Goal: Information Seeking & Learning: Learn about a topic

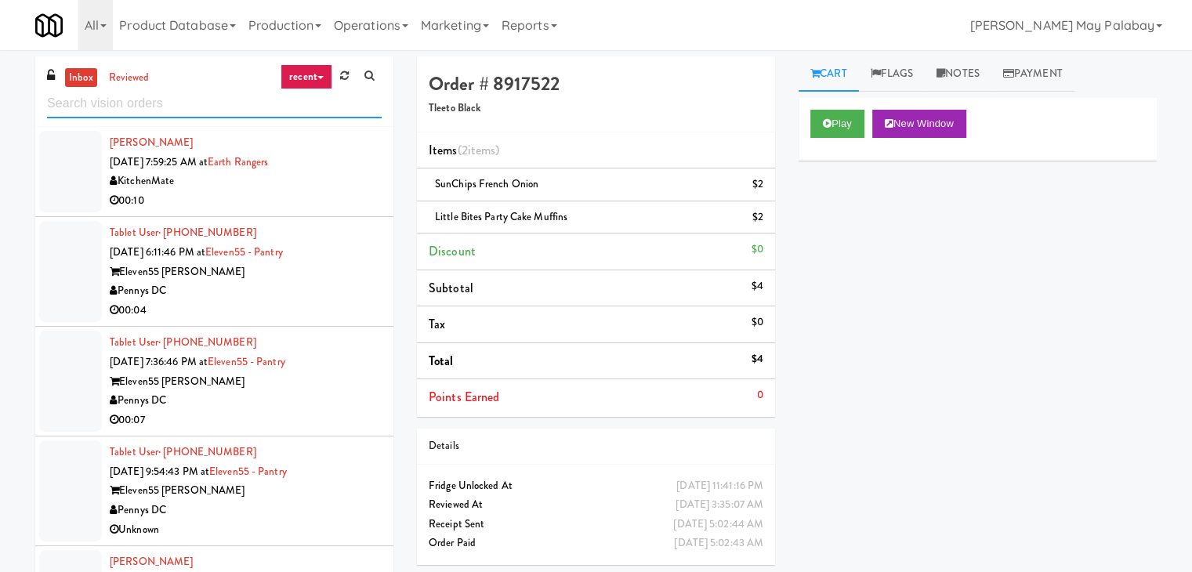
click at [171, 104] on input "text" at bounding box center [214, 103] width 335 height 29
click at [91, 80] on link "inbox" at bounding box center [81, 78] width 32 height 20
click at [153, 103] on input "text" at bounding box center [214, 103] width 335 height 29
click at [345, 81] on icon at bounding box center [344, 76] width 9 height 10
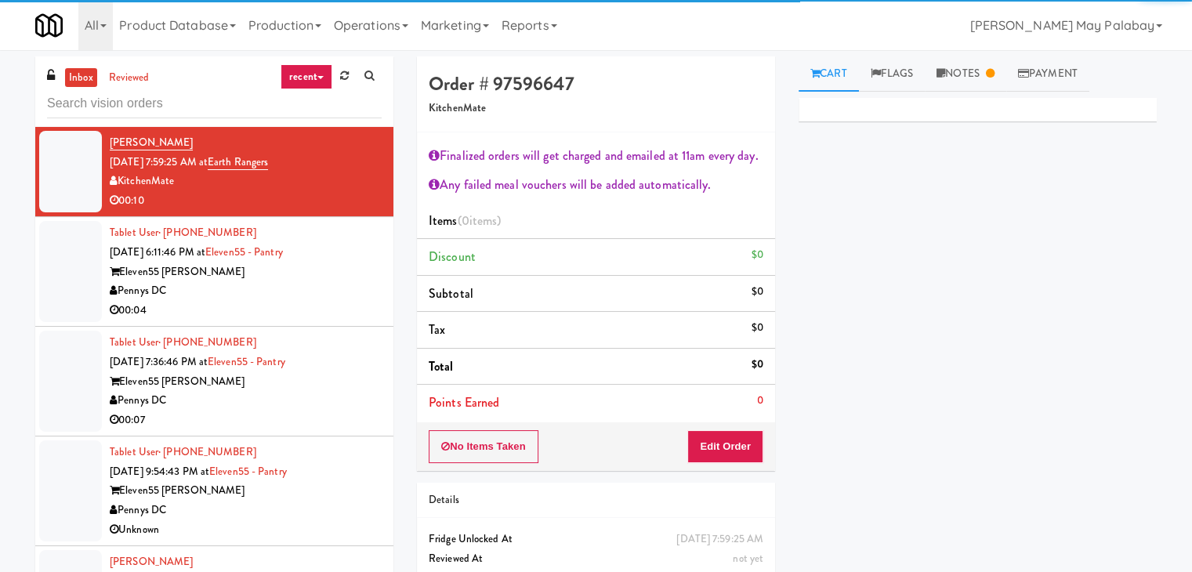
click at [88, 103] on input "text" at bounding box center [214, 103] width 335 height 29
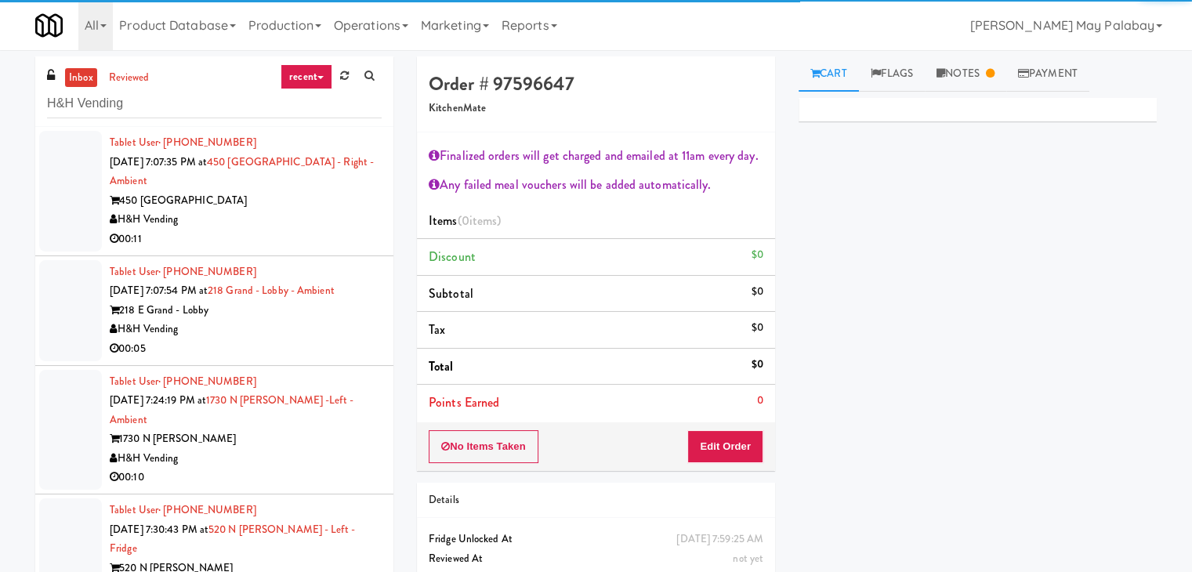
type input "H&H Vending"
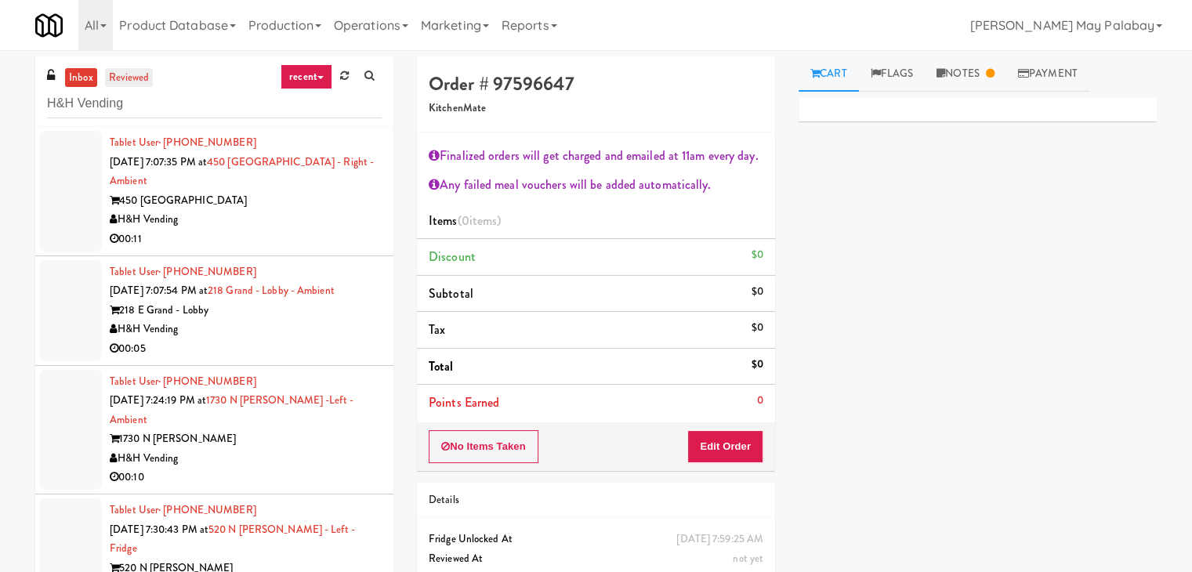
click at [132, 68] on link "reviewed" at bounding box center [129, 78] width 49 height 20
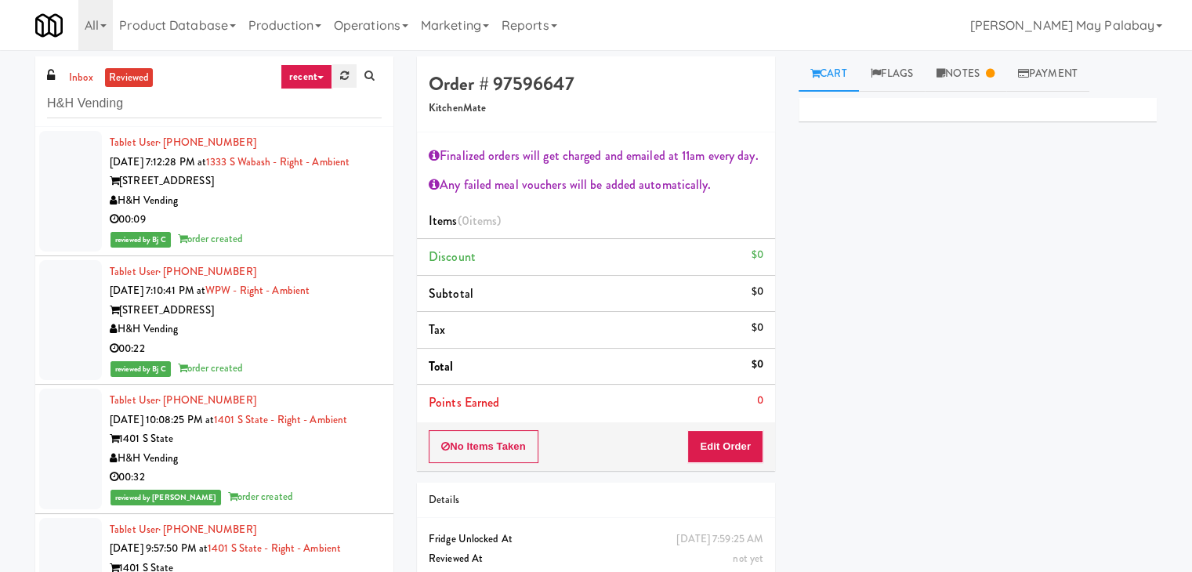
click at [349, 75] on link at bounding box center [344, 76] width 24 height 24
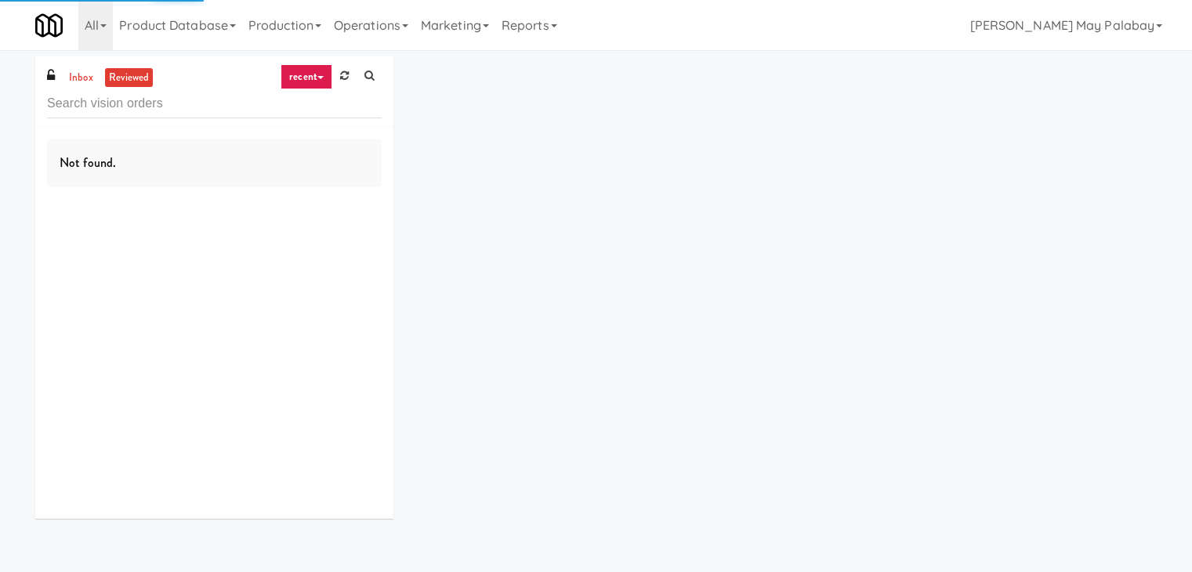
click at [216, 108] on input "text" at bounding box center [214, 103] width 335 height 29
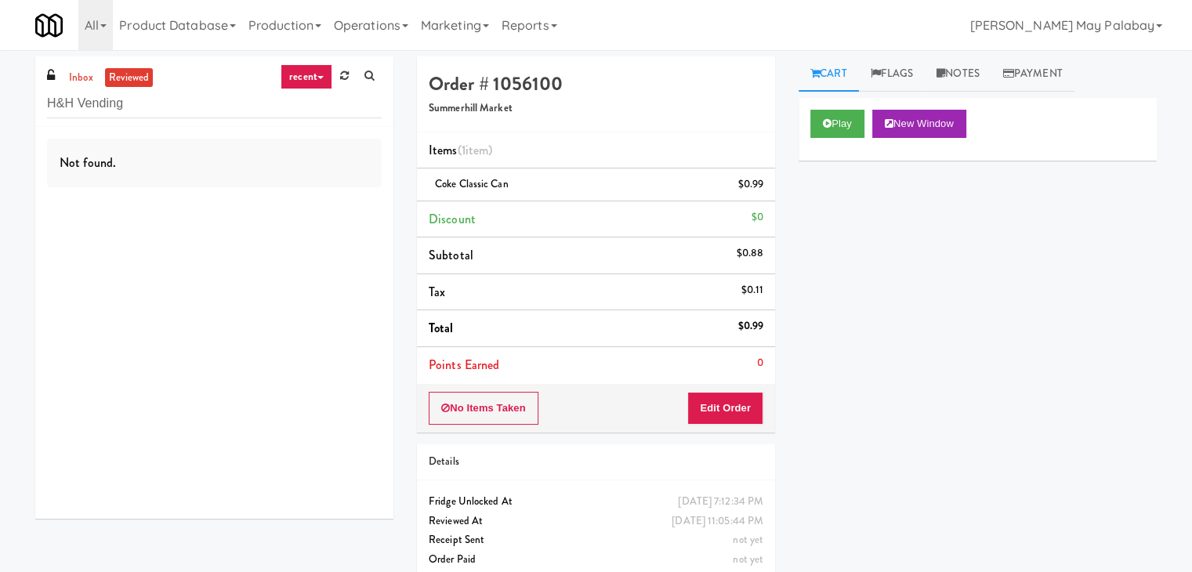
type input "H&H Vending"
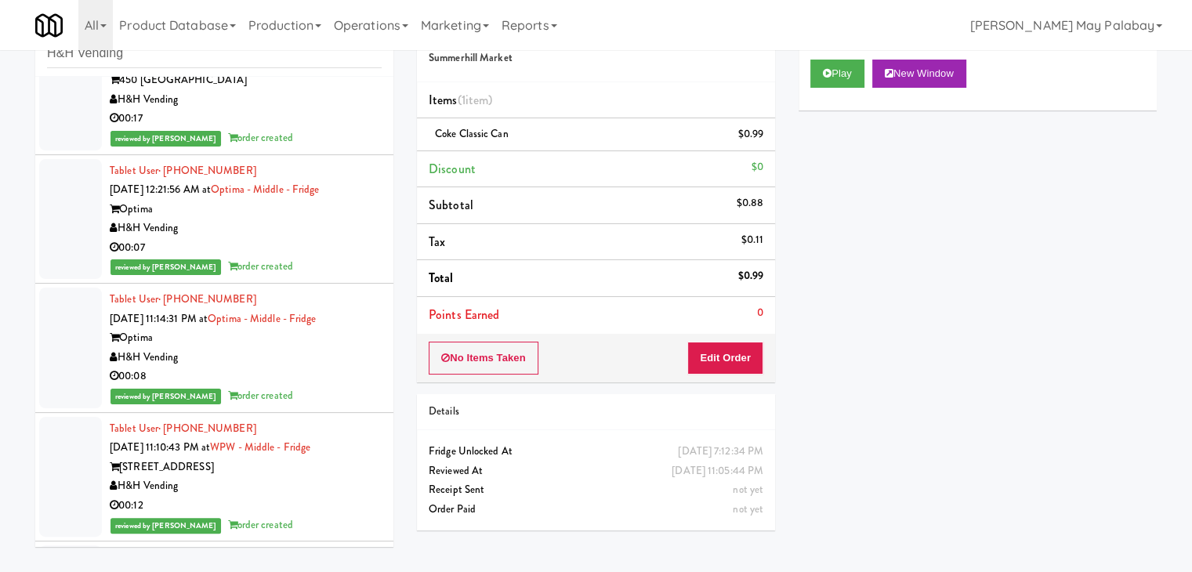
scroll to position [250247, 0]
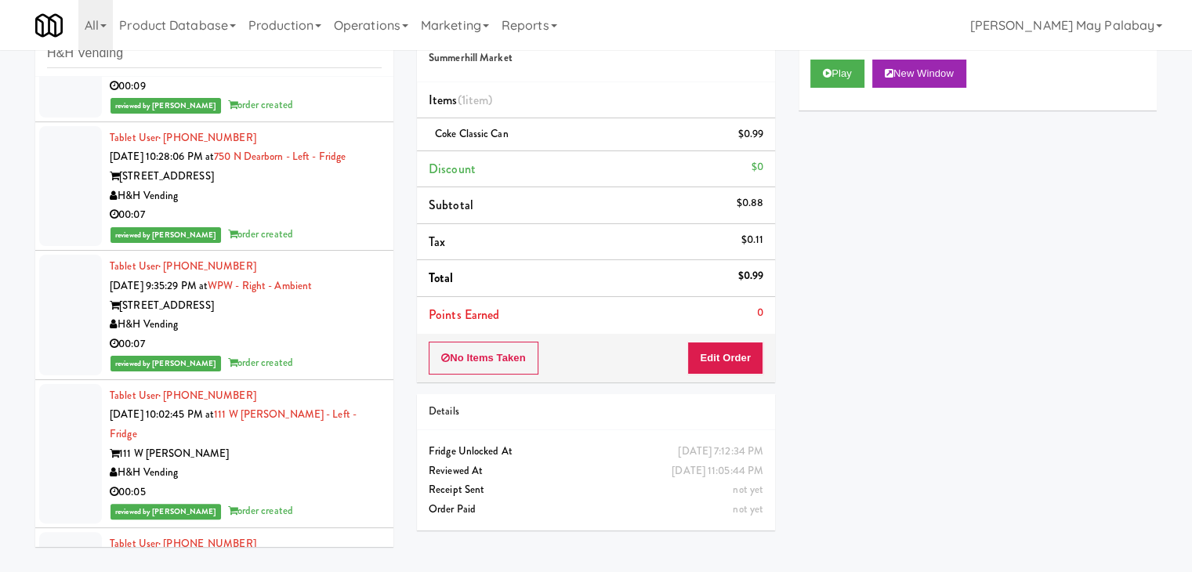
click at [948, 408] on div "Play New Window Primary Flag Clear Flag if unable to determine what was taken o…" at bounding box center [978, 342] width 358 height 588
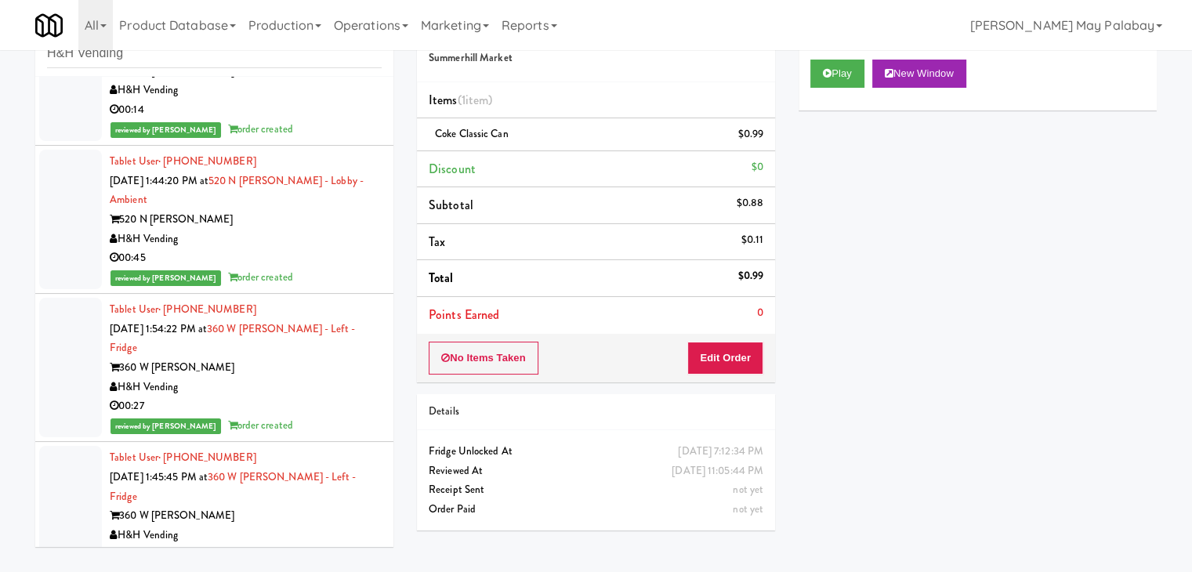
scroll to position [337113, 0]
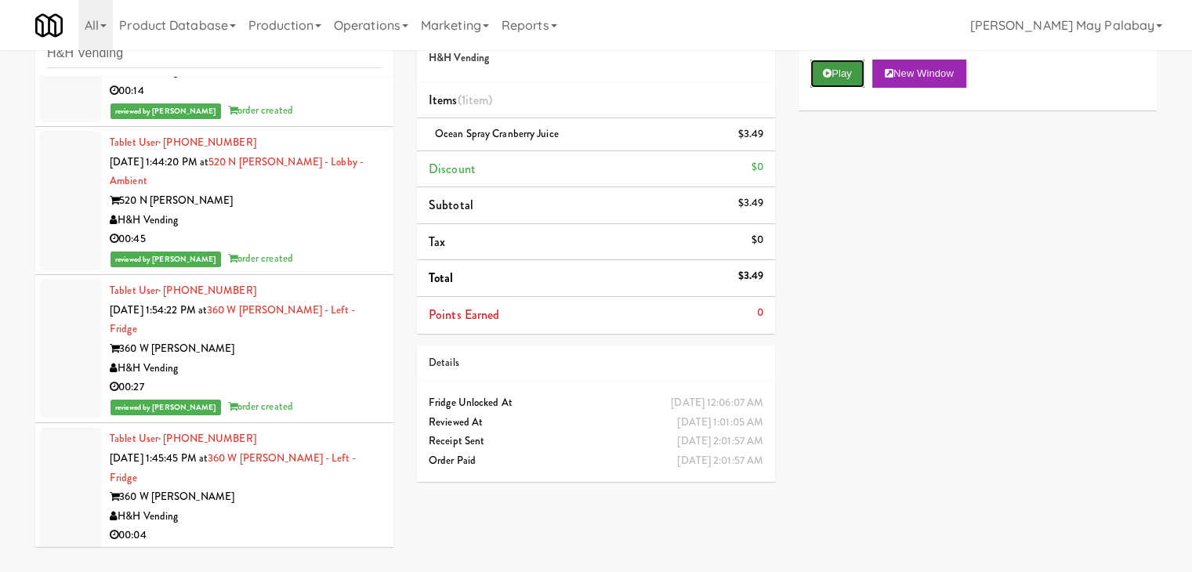
click at [840, 72] on button "Play" at bounding box center [838, 74] width 54 height 28
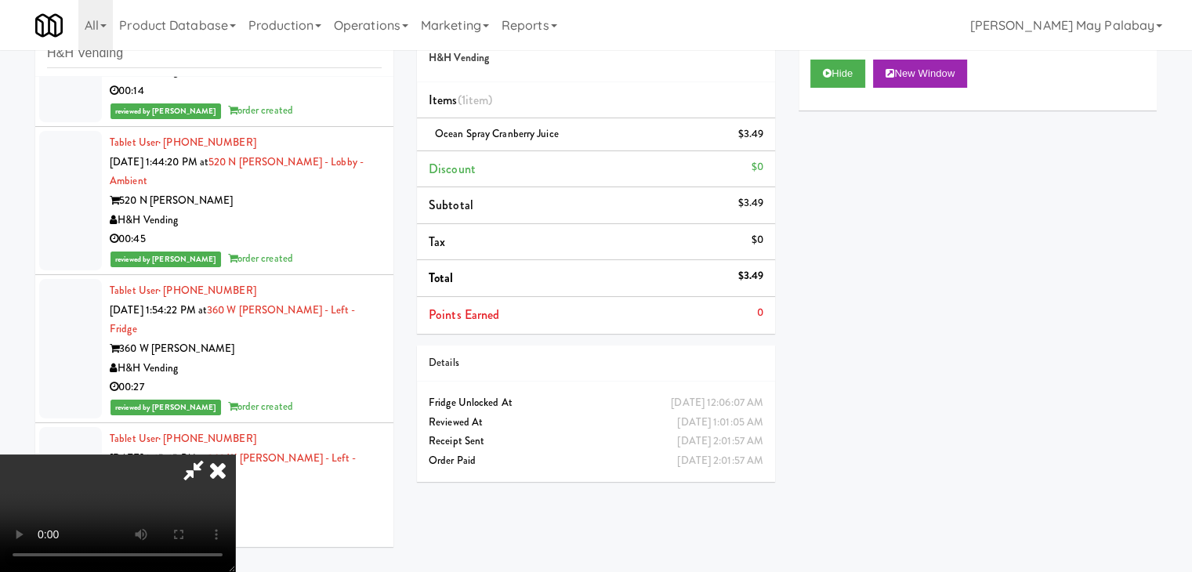
click at [190, 477] on video at bounding box center [117, 514] width 235 height 118
drag, startPoint x: 264, startPoint y: 187, endPoint x: 471, endPoint y: 206, distance: 207.9
click at [235, 455] on video at bounding box center [117, 514] width 235 height 118
drag, startPoint x: 399, startPoint y: 173, endPoint x: 594, endPoint y: 172, distance: 195.2
click at [235, 455] on video at bounding box center [117, 514] width 235 height 118
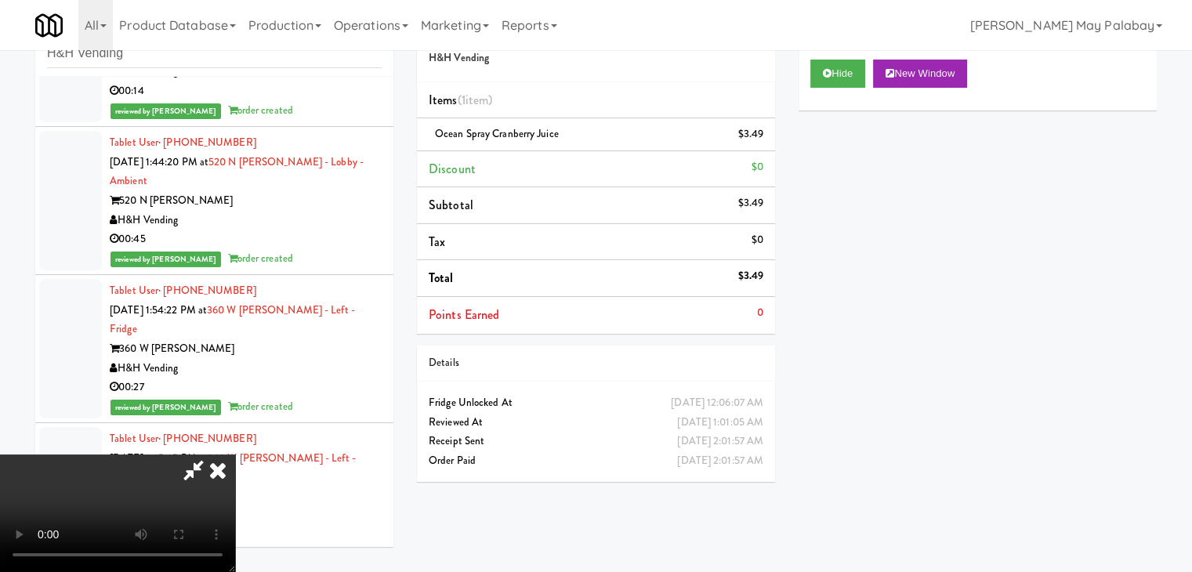
click at [235, 455] on icon at bounding box center [218, 470] width 34 height 31
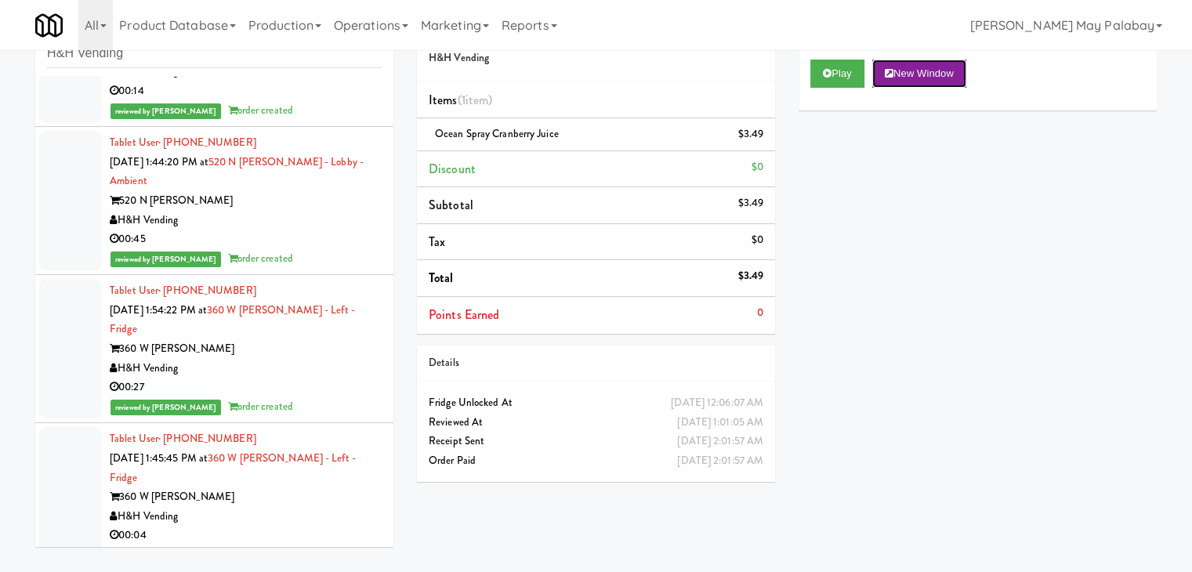
click at [926, 74] on button "New Window" at bounding box center [919, 74] width 94 height 28
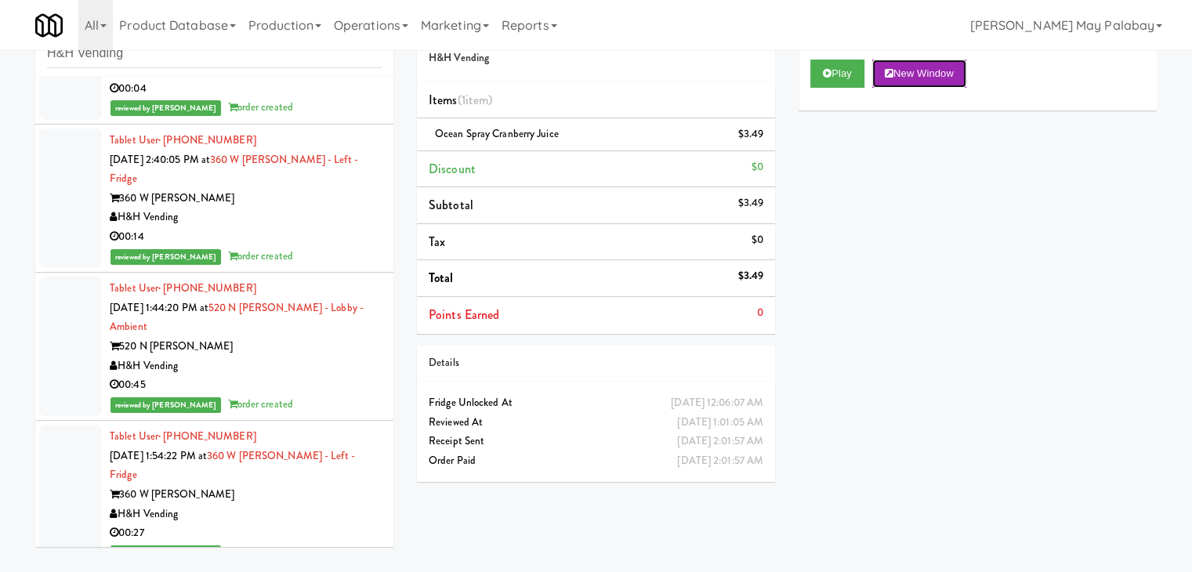
scroll to position [336956, 0]
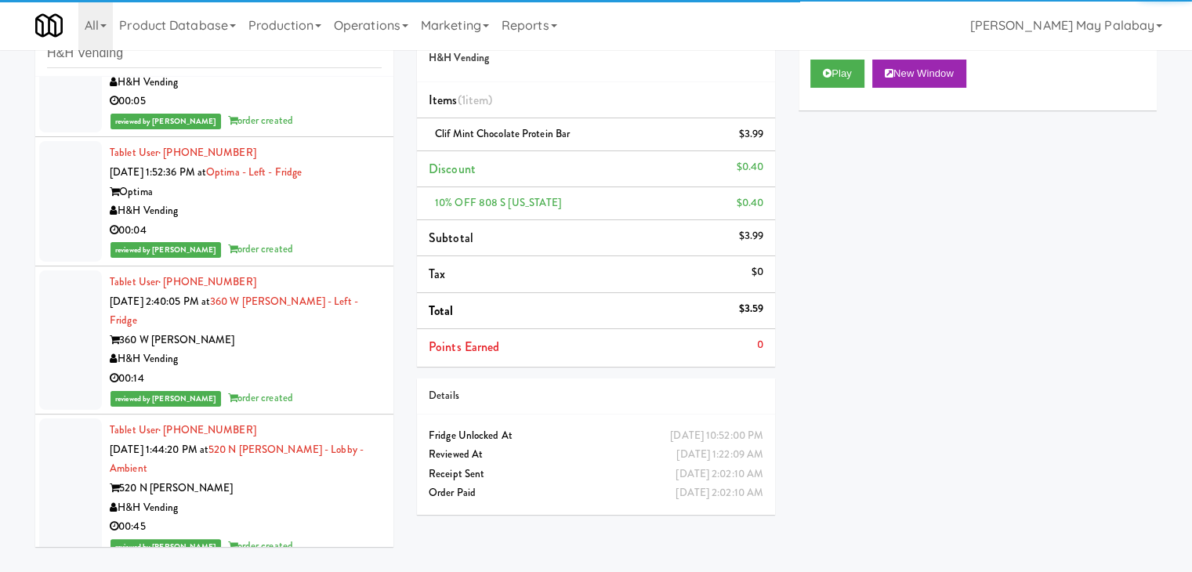
scroll to position [336799, 0]
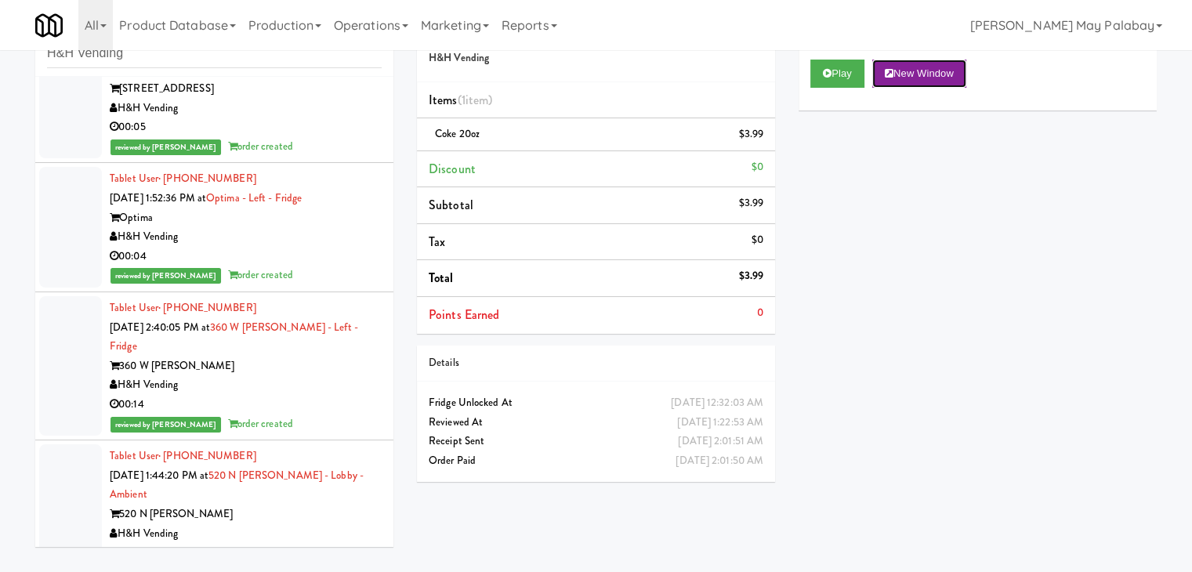
click at [947, 76] on button "New Window" at bounding box center [919, 74] width 94 height 28
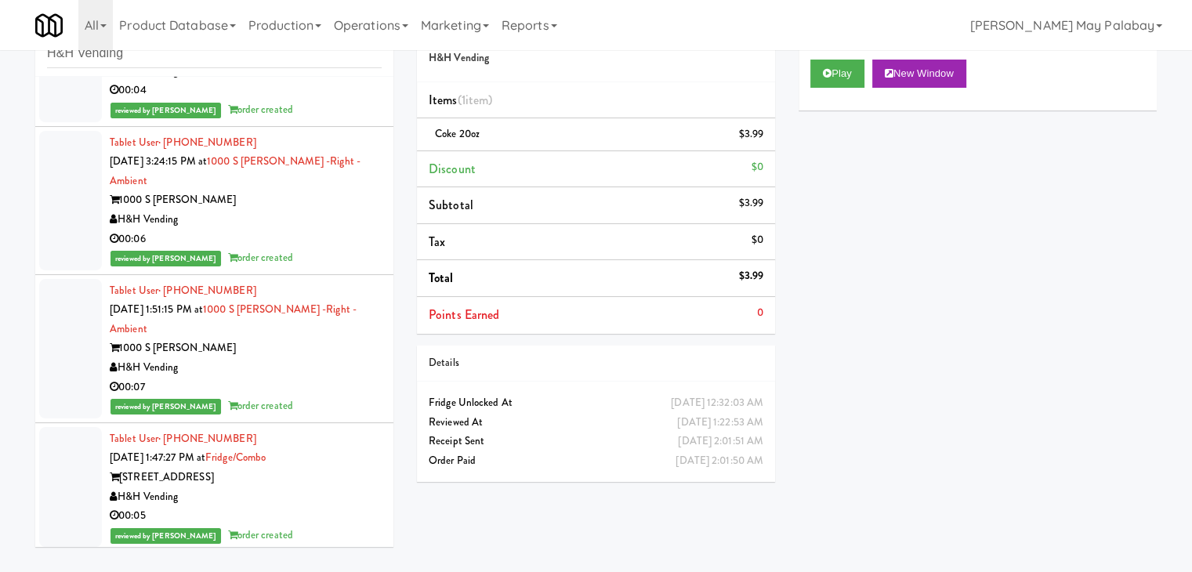
scroll to position [336407, 0]
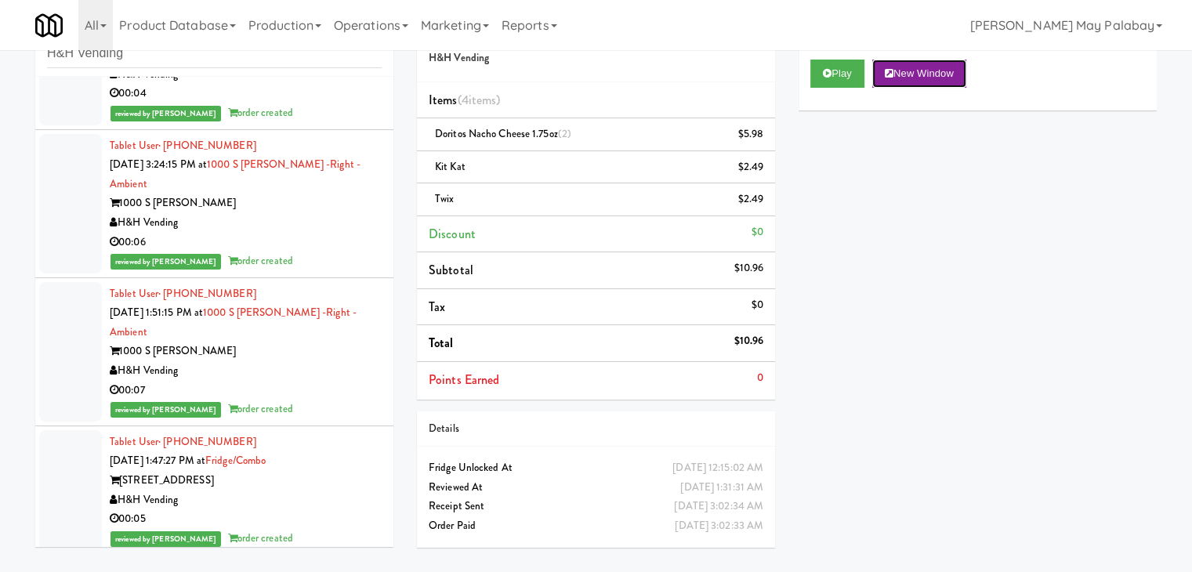
click at [934, 63] on button "New Window" at bounding box center [919, 74] width 94 height 28
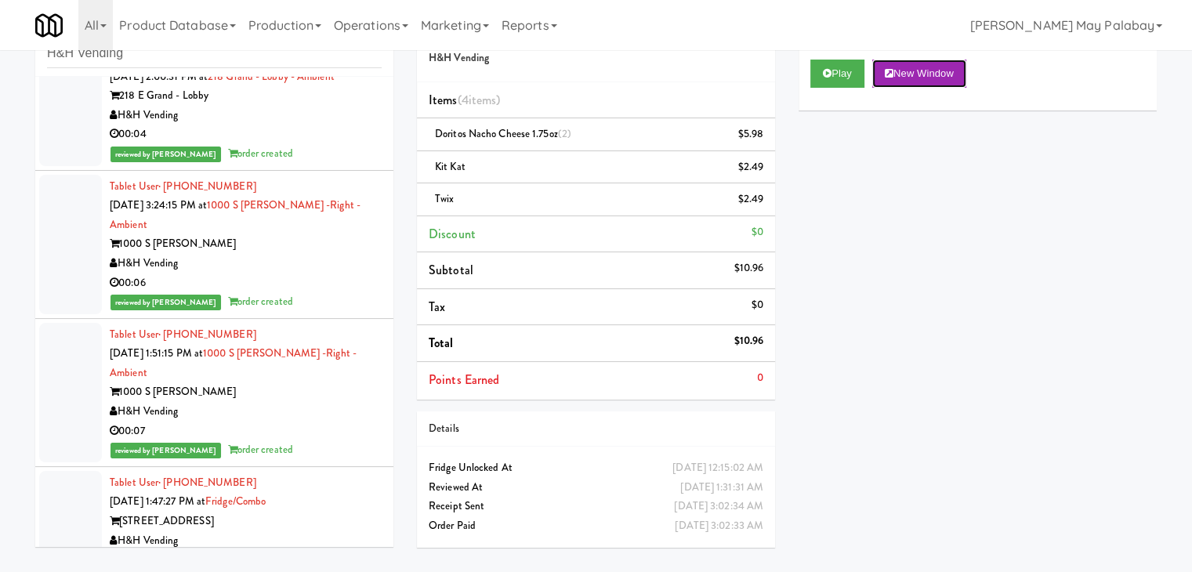
scroll to position [336250, 0]
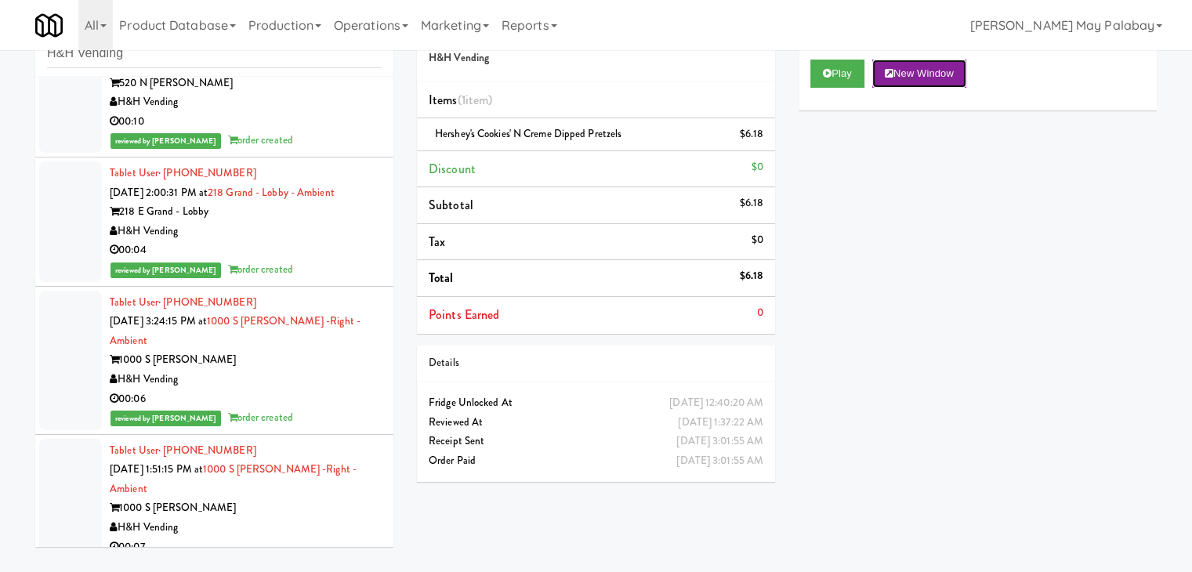
click at [919, 76] on button "New Window" at bounding box center [919, 74] width 94 height 28
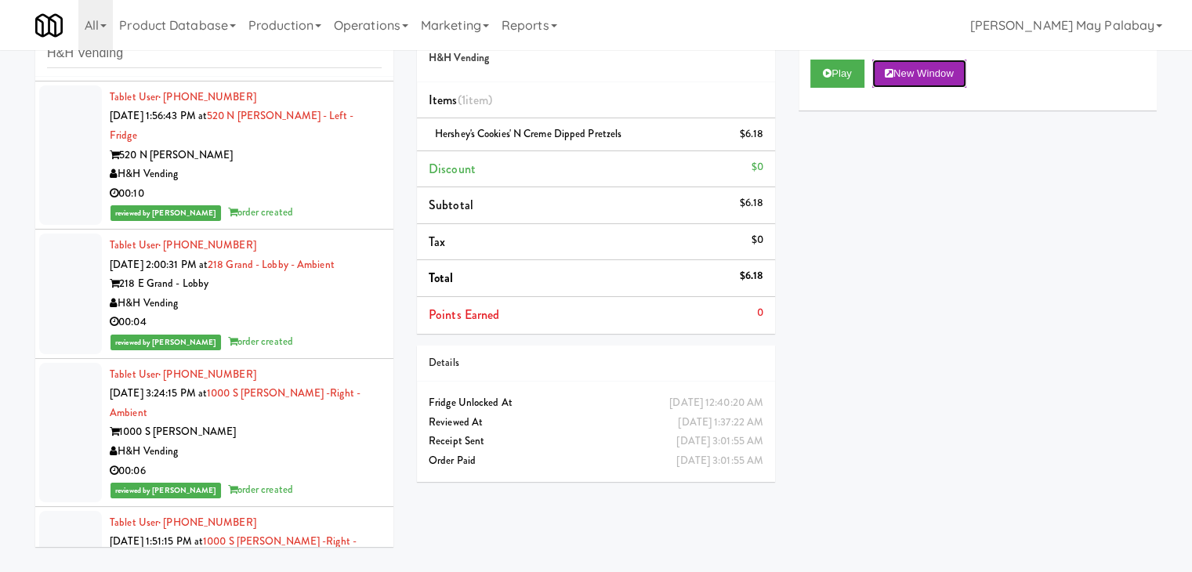
scroll to position [336172, 0]
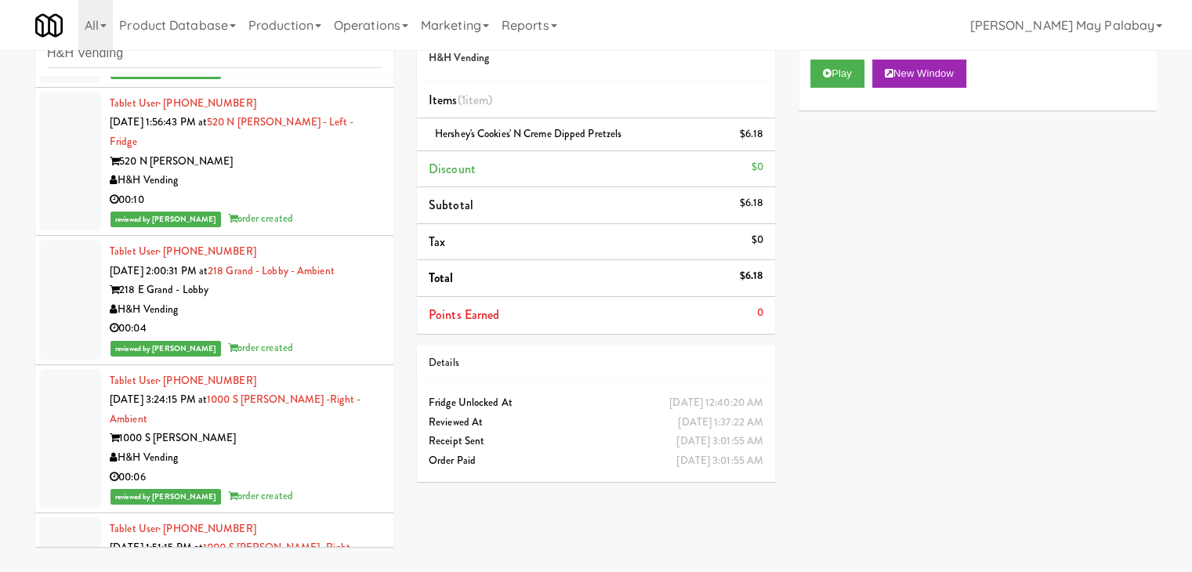
click at [927, 71] on button "New Window" at bounding box center [919, 74] width 94 height 28
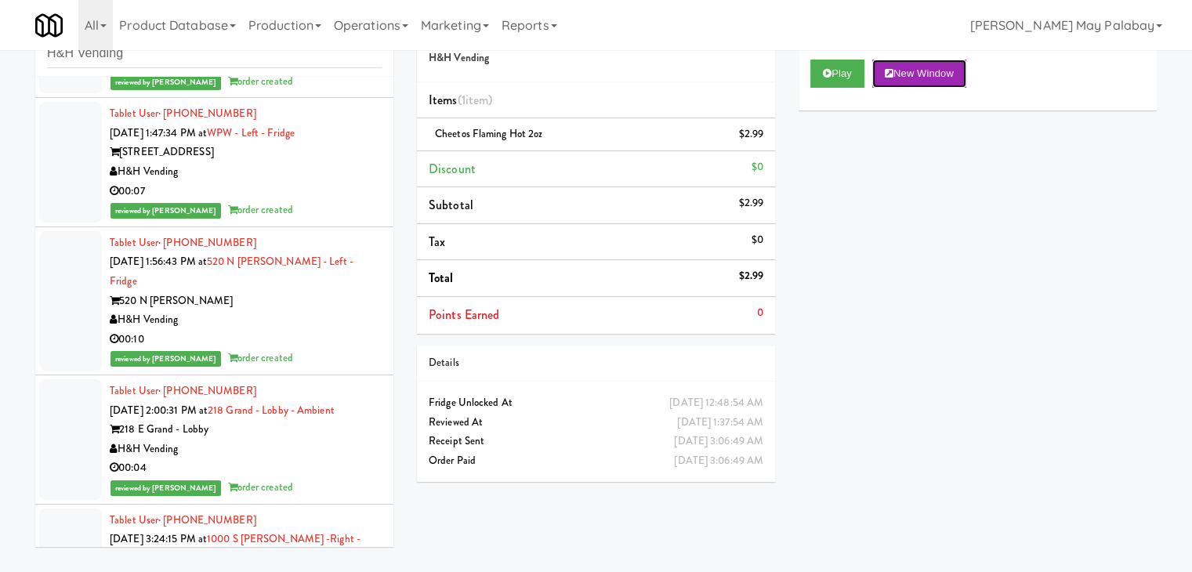
scroll to position [336015, 0]
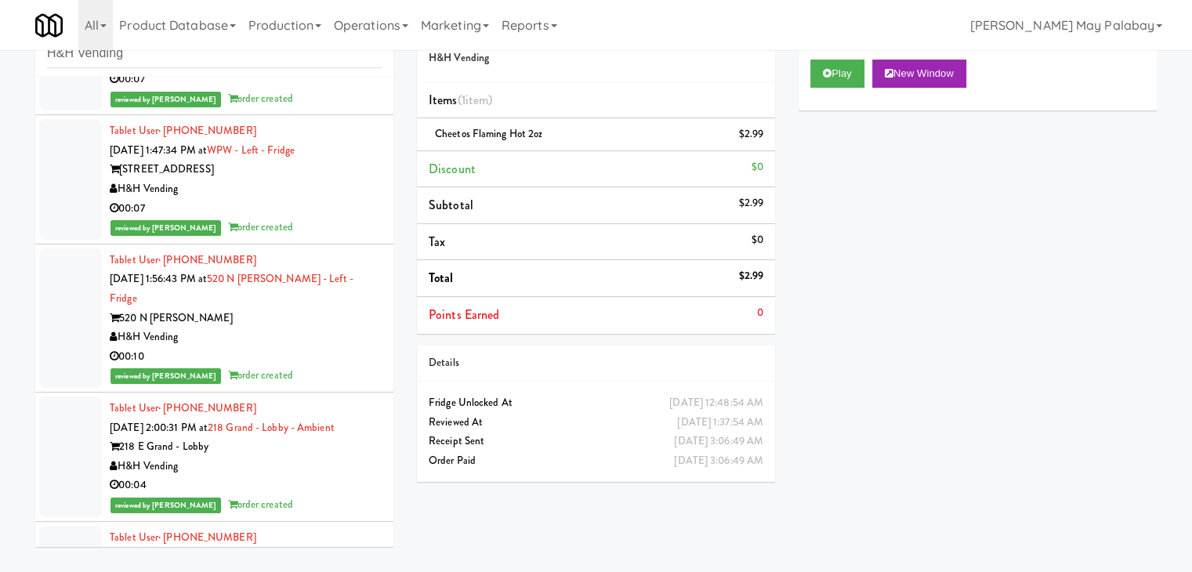
click at [944, 67] on button "New Window" at bounding box center [919, 74] width 94 height 28
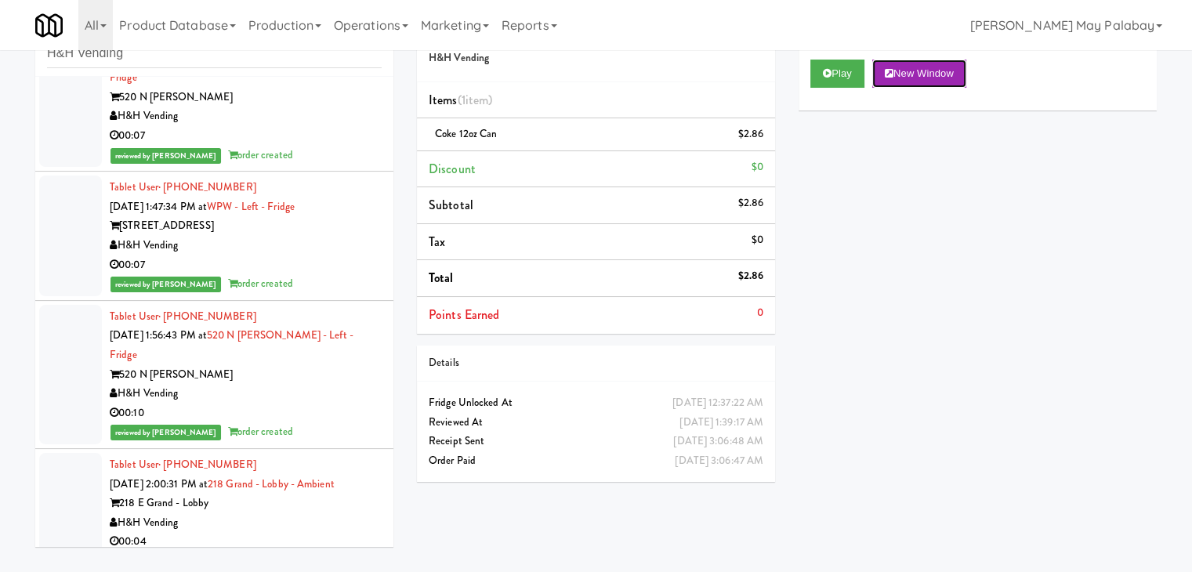
scroll to position [335780, 0]
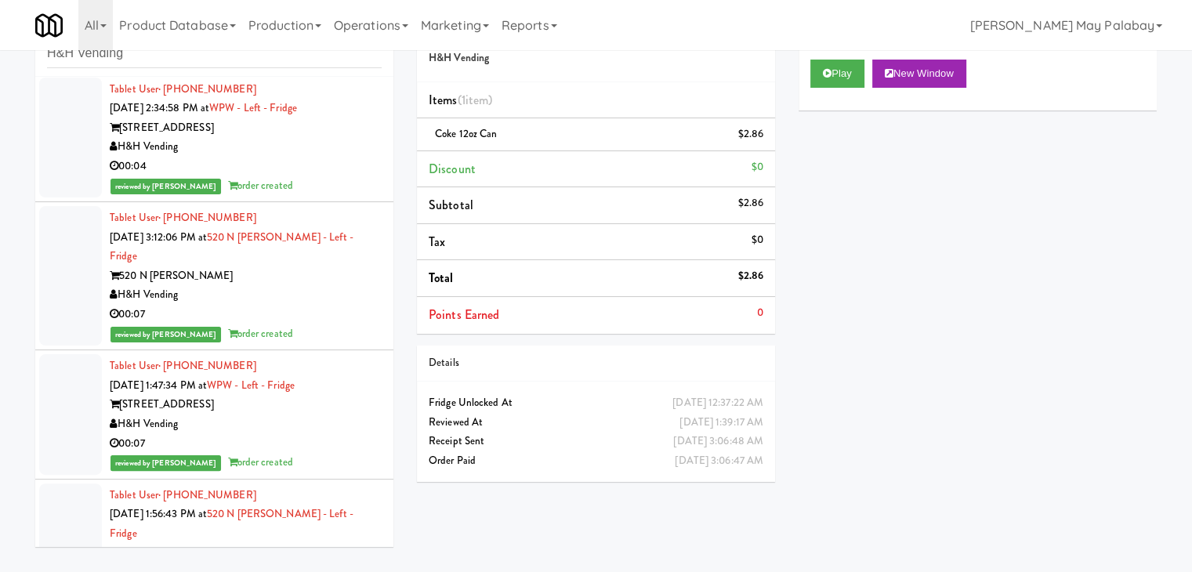
click at [931, 80] on button "New Window" at bounding box center [919, 74] width 94 height 28
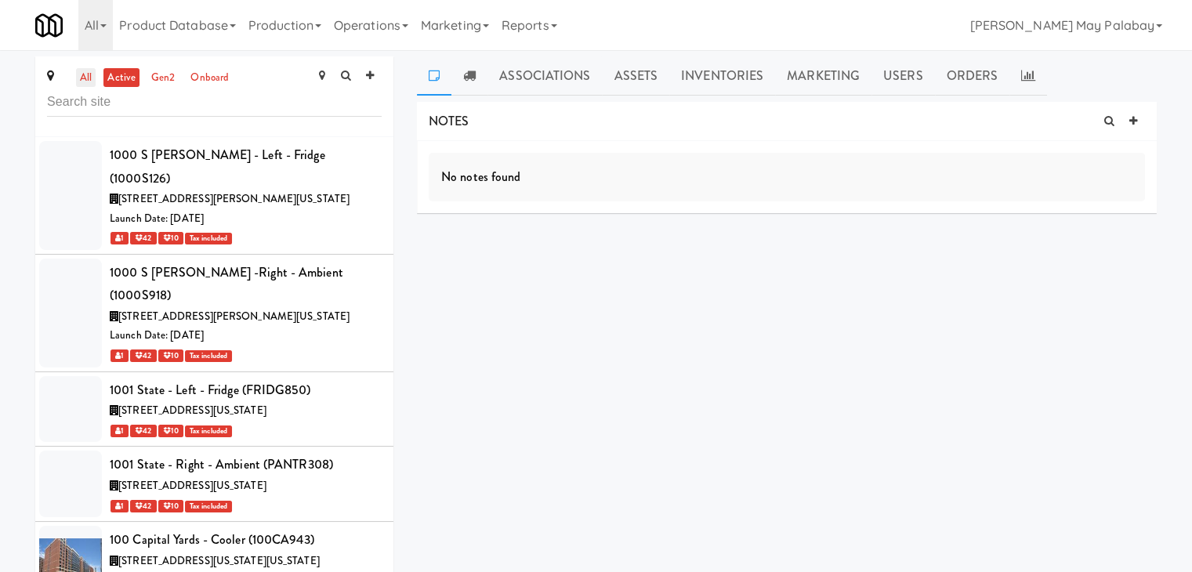
click at [85, 77] on link "all" at bounding box center [86, 78] width 20 height 20
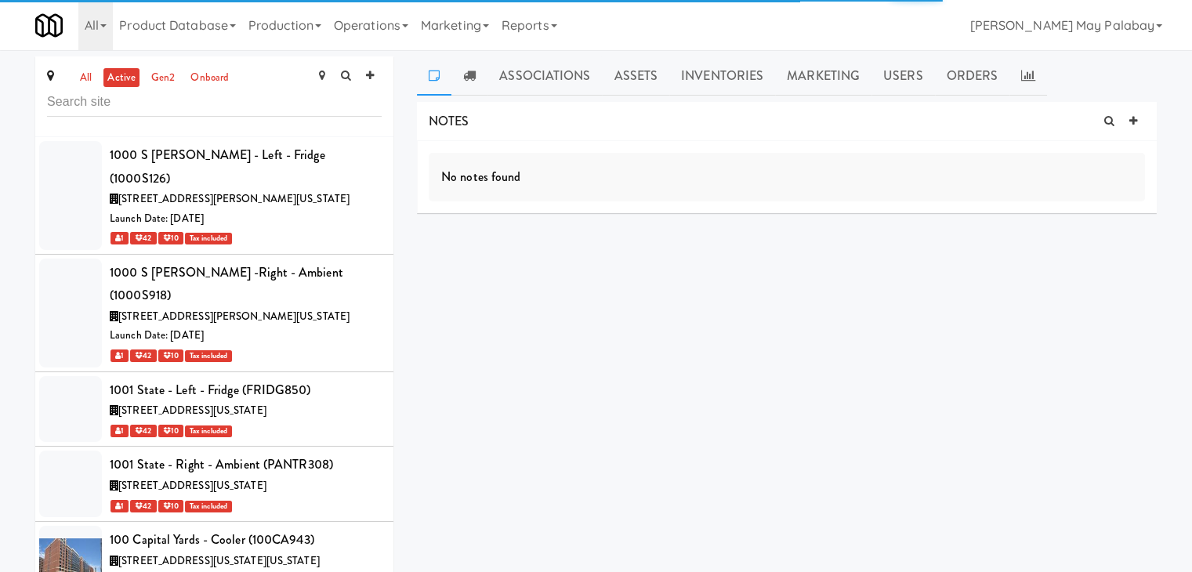
scroll to position [1965, 0]
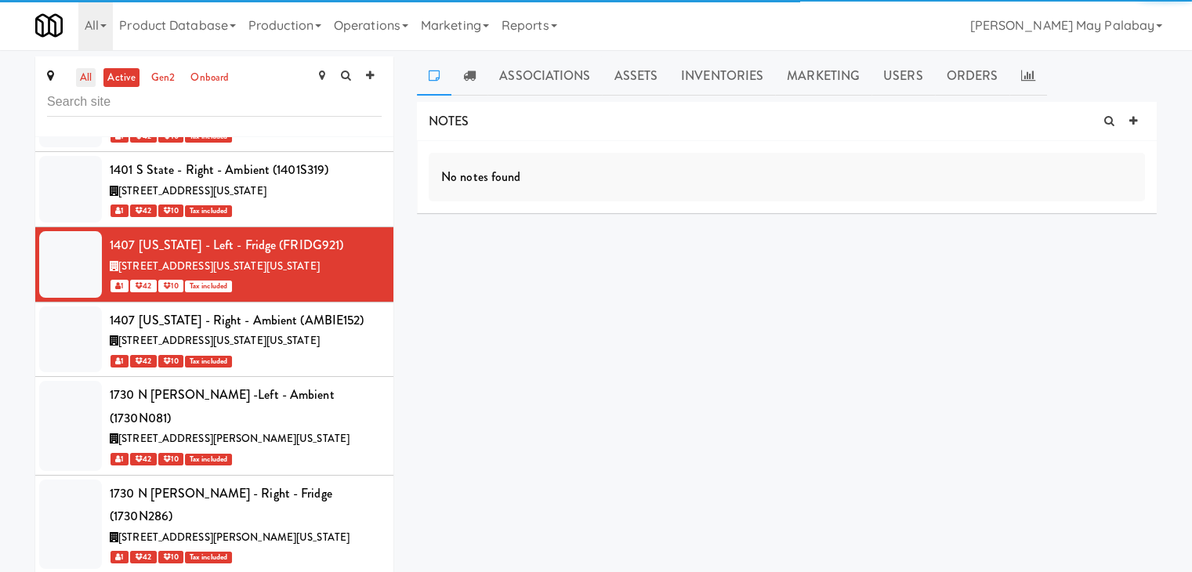
click at [86, 71] on link "all" at bounding box center [86, 78] width 20 height 20
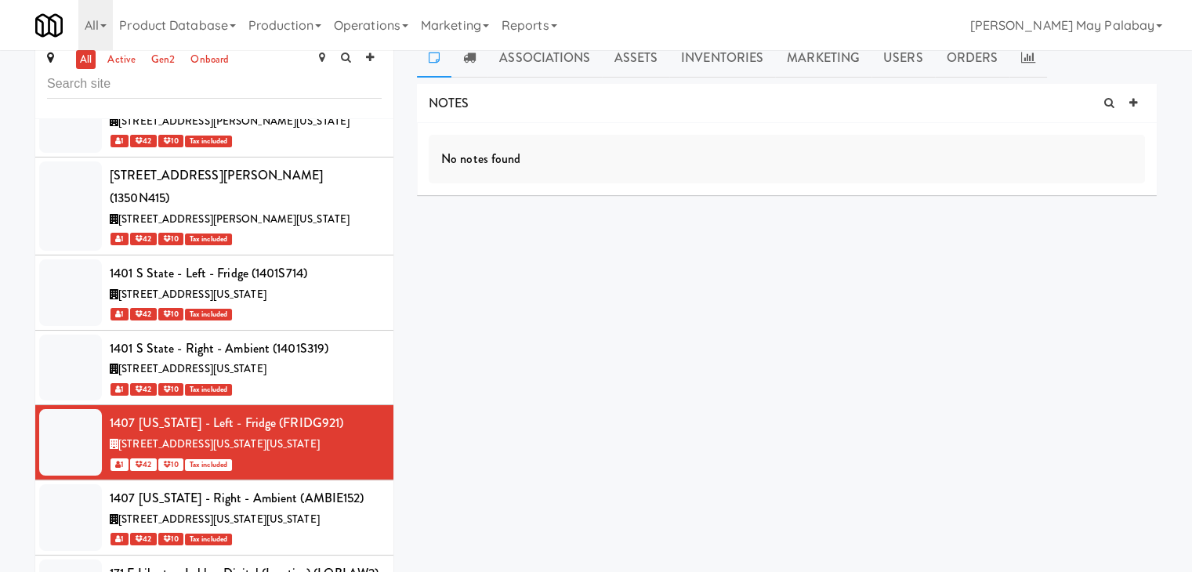
scroll to position [50, 0]
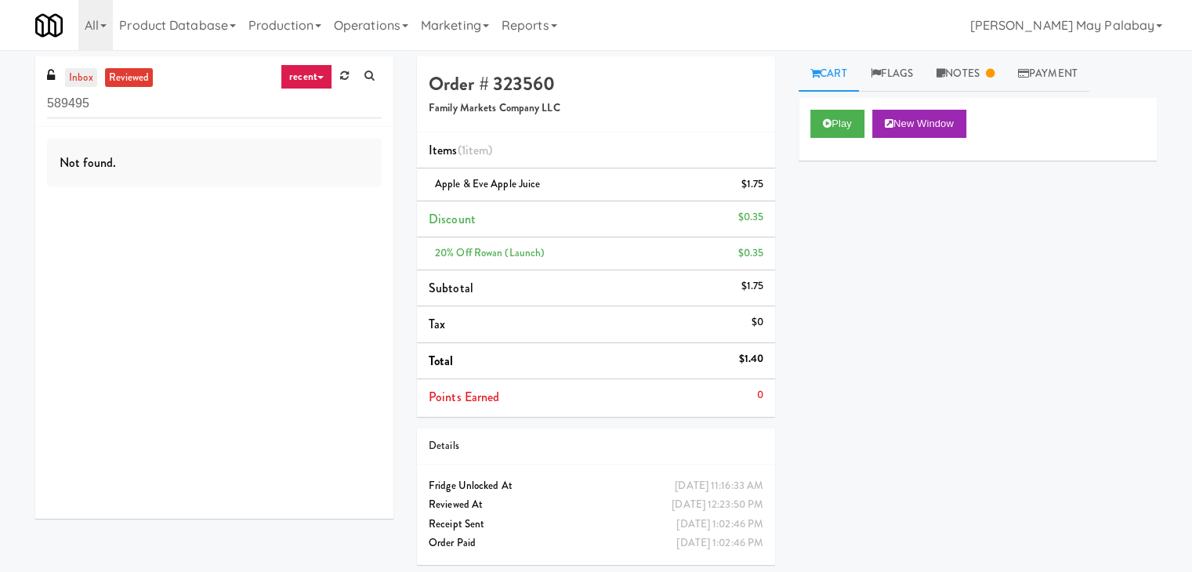
click at [79, 76] on link "inbox" at bounding box center [81, 78] width 32 height 20
drag, startPoint x: 166, startPoint y: 107, endPoint x: 34, endPoint y: 99, distance: 132.7
click at [34, 99] on div "inbox reviewed recent all unclear take inventory issue suspicious failed recent…" at bounding box center [215, 293] width 382 height 474
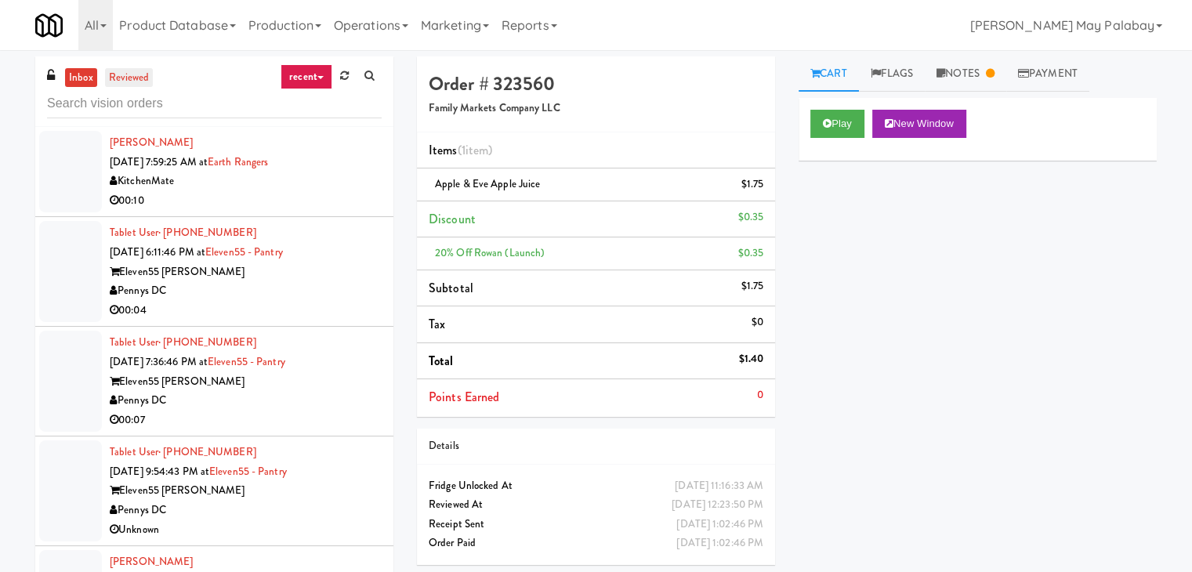
click at [118, 79] on link "reviewed" at bounding box center [129, 78] width 49 height 20
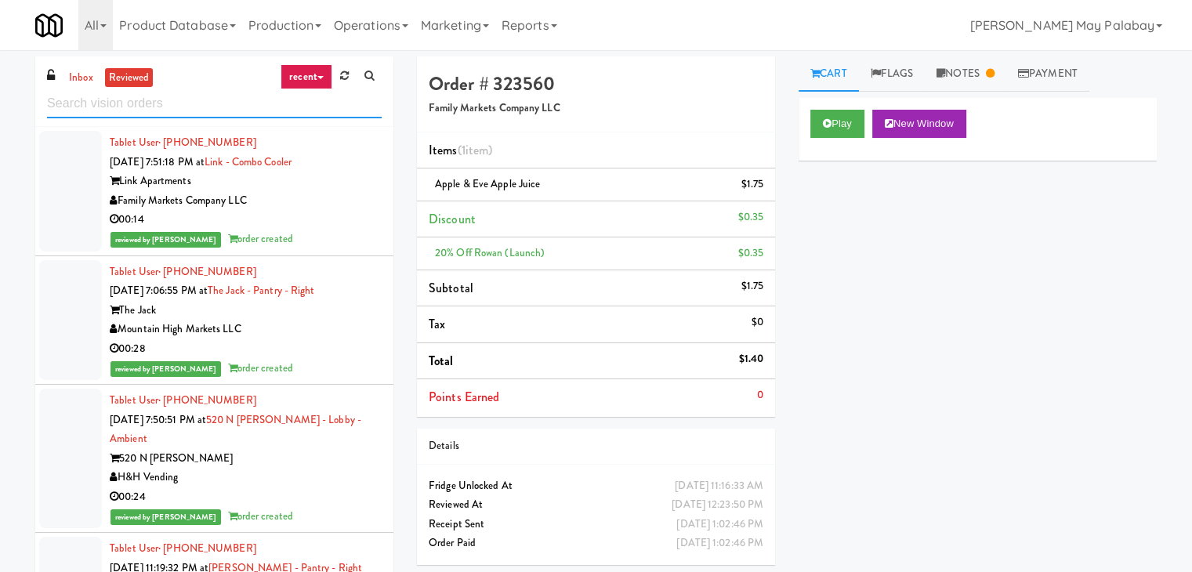
click at [210, 104] on input "text" at bounding box center [214, 103] width 335 height 29
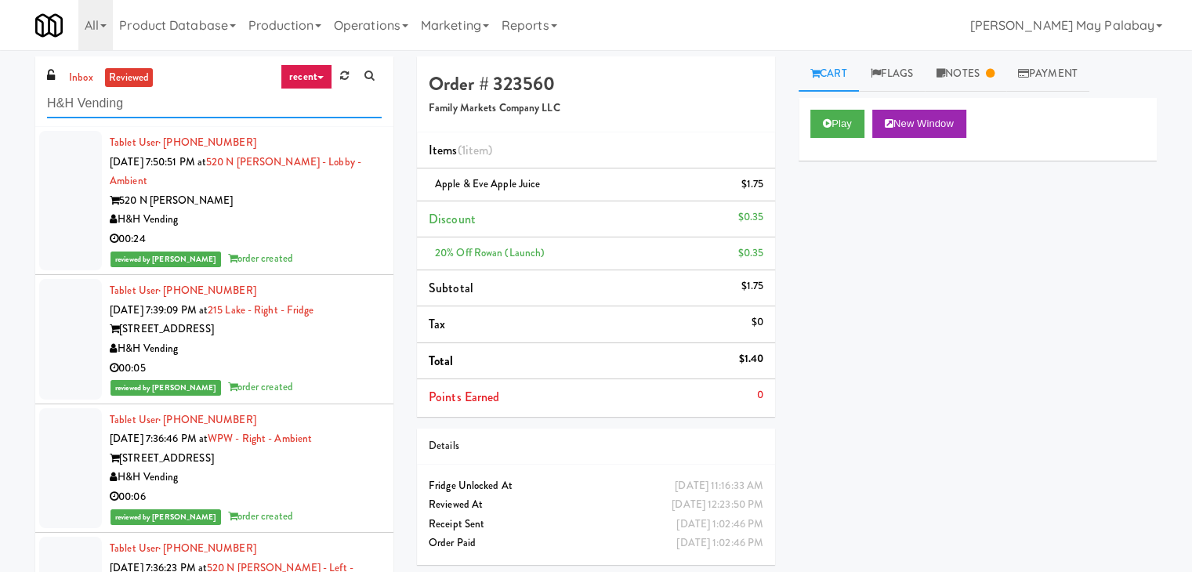
type input "H&H Vending"
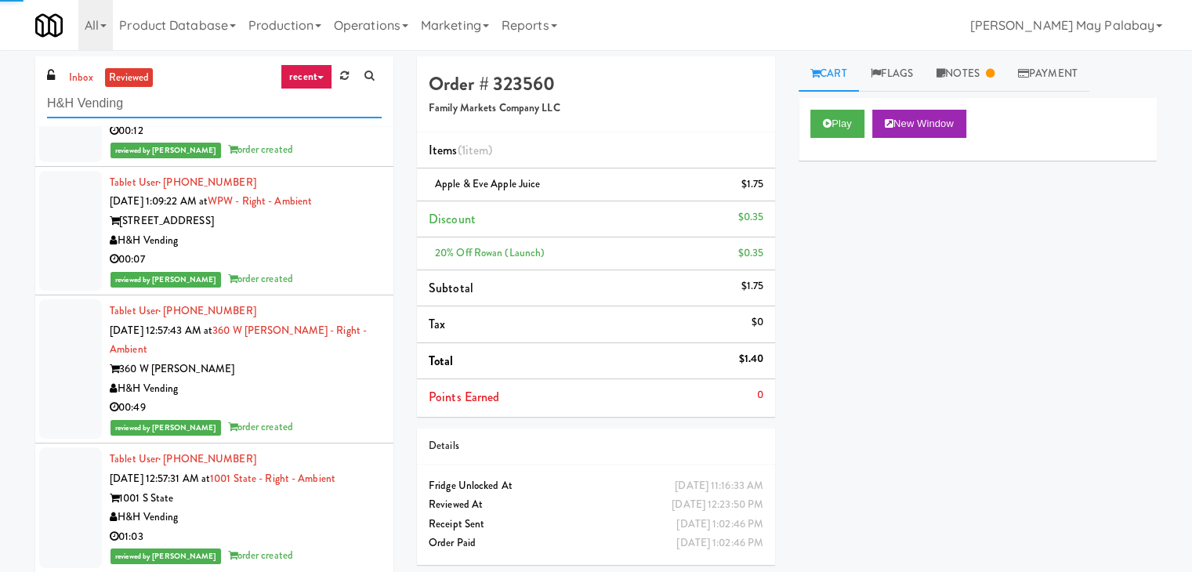
scroll to position [25699, 0]
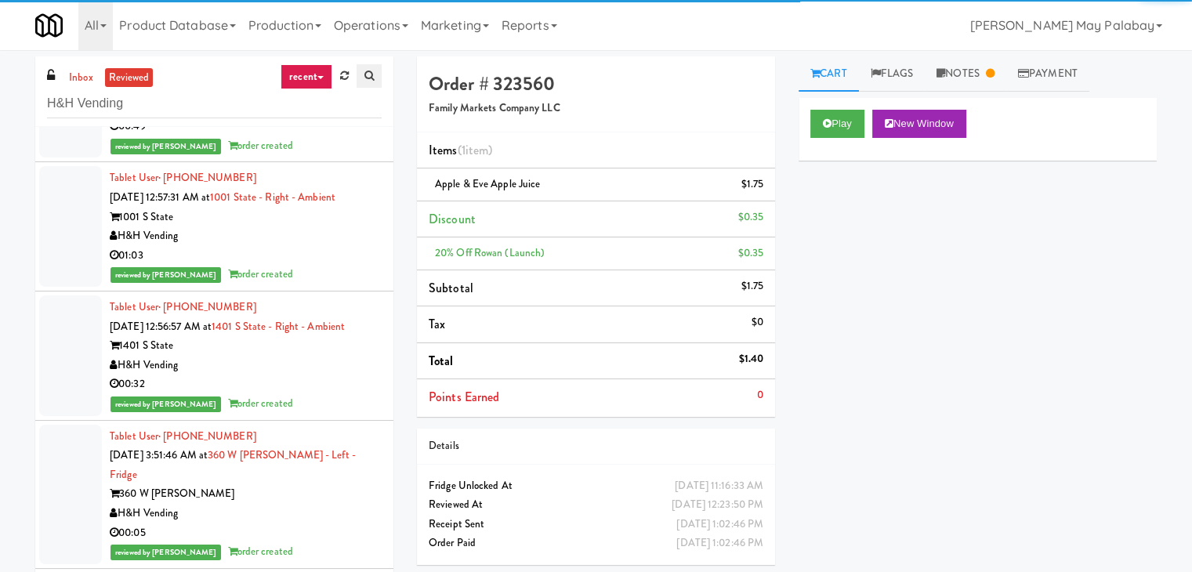
click at [365, 77] on icon at bounding box center [368, 76] width 9 height 10
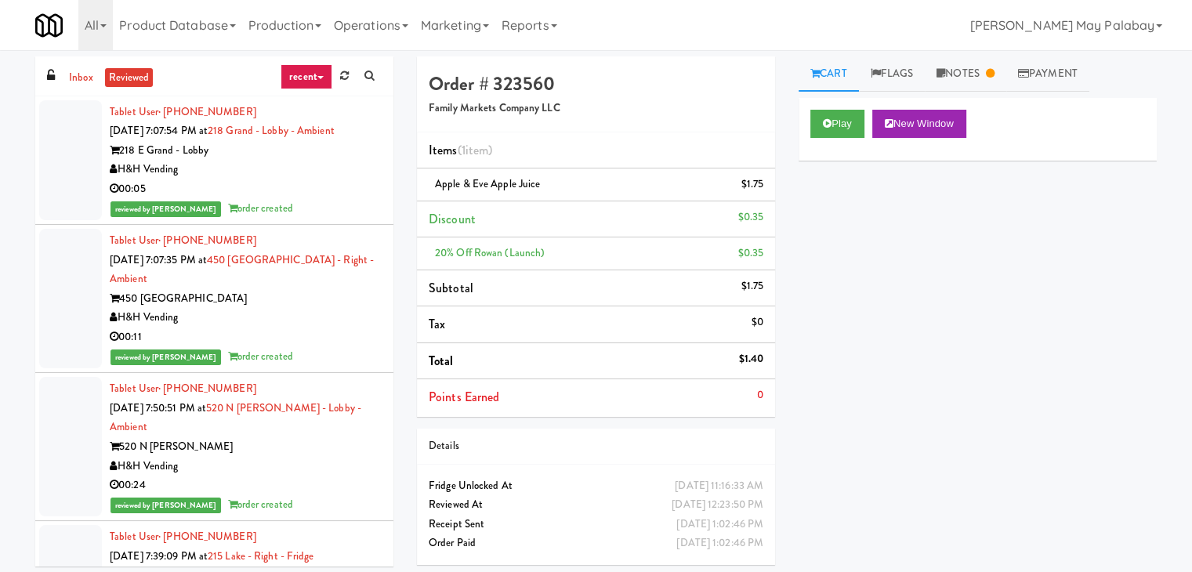
click at [120, 71] on link "reviewed" at bounding box center [129, 78] width 49 height 20
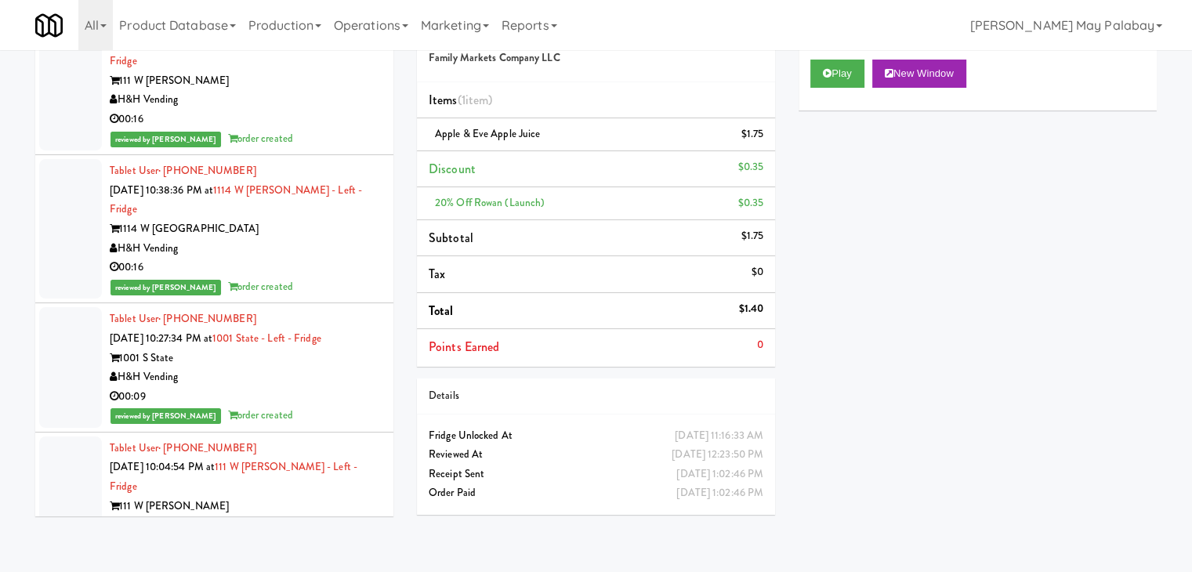
scroll to position [29111, 0]
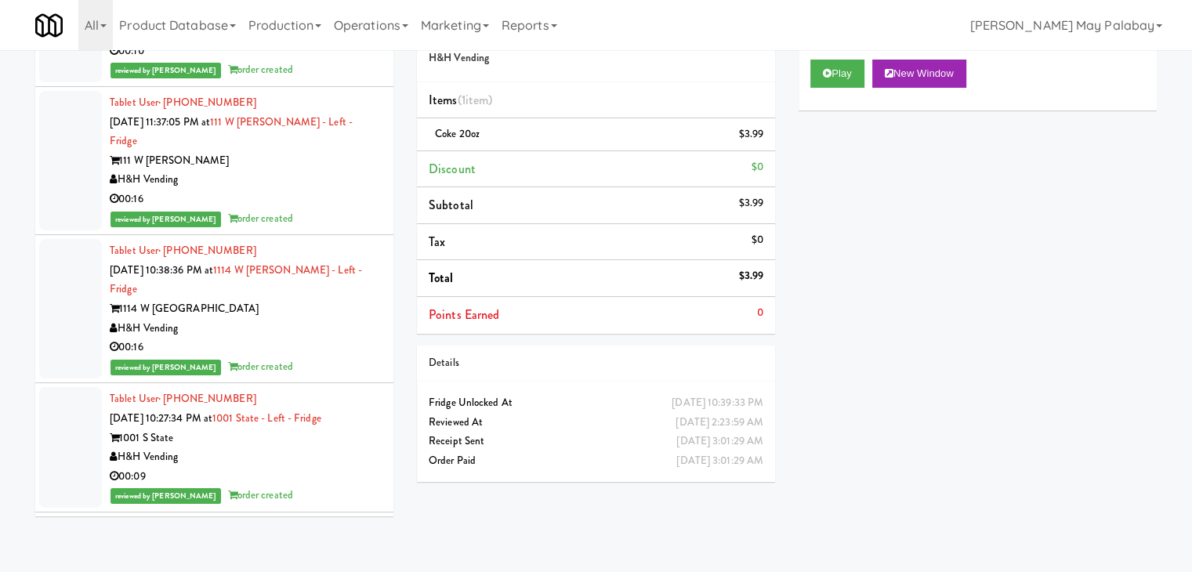
click at [973, 277] on div "Play New Window Primary Flag Clear Flag if unable to determine what was taken o…" at bounding box center [978, 342] width 358 height 588
click at [951, 76] on button "New Window" at bounding box center [919, 74] width 94 height 28
click at [952, 75] on button "New Window" at bounding box center [919, 74] width 94 height 28
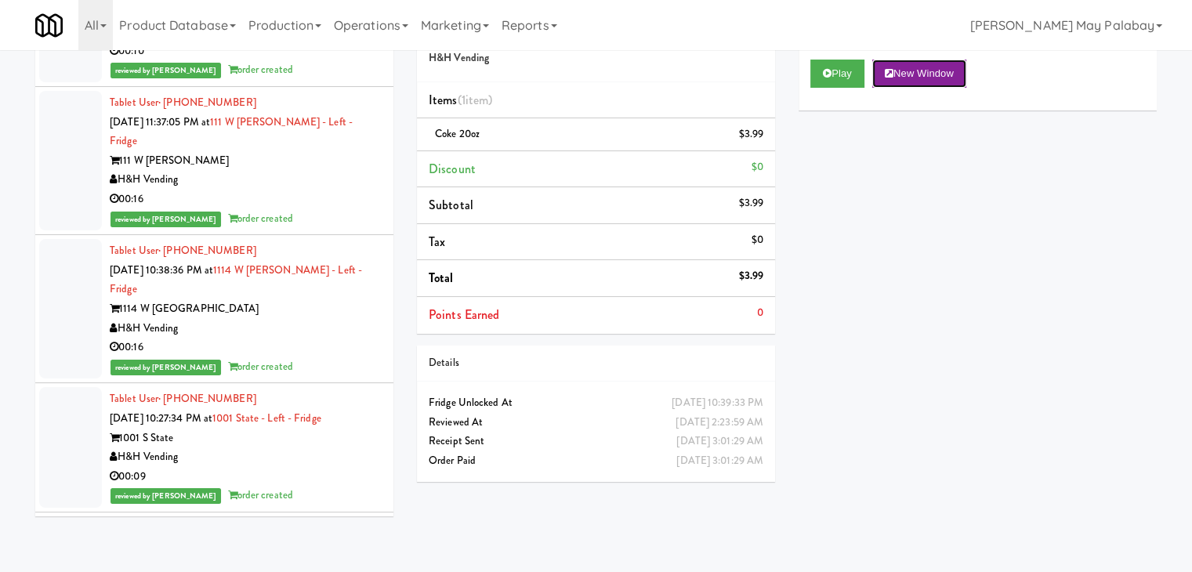
click at [948, 73] on button "New Window" at bounding box center [919, 74] width 94 height 28
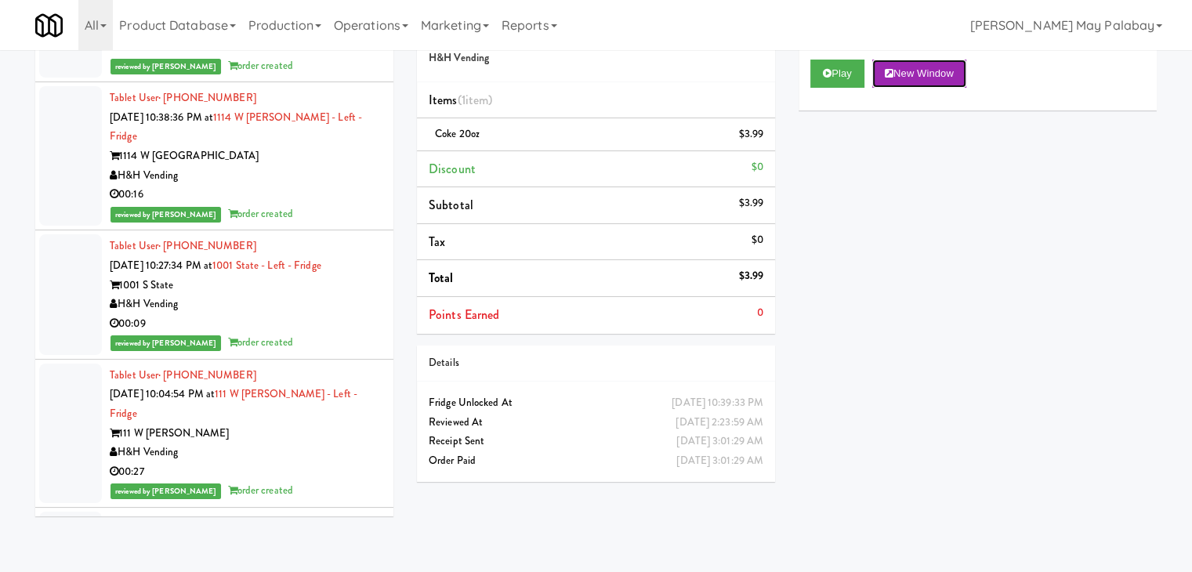
scroll to position [29268, 0]
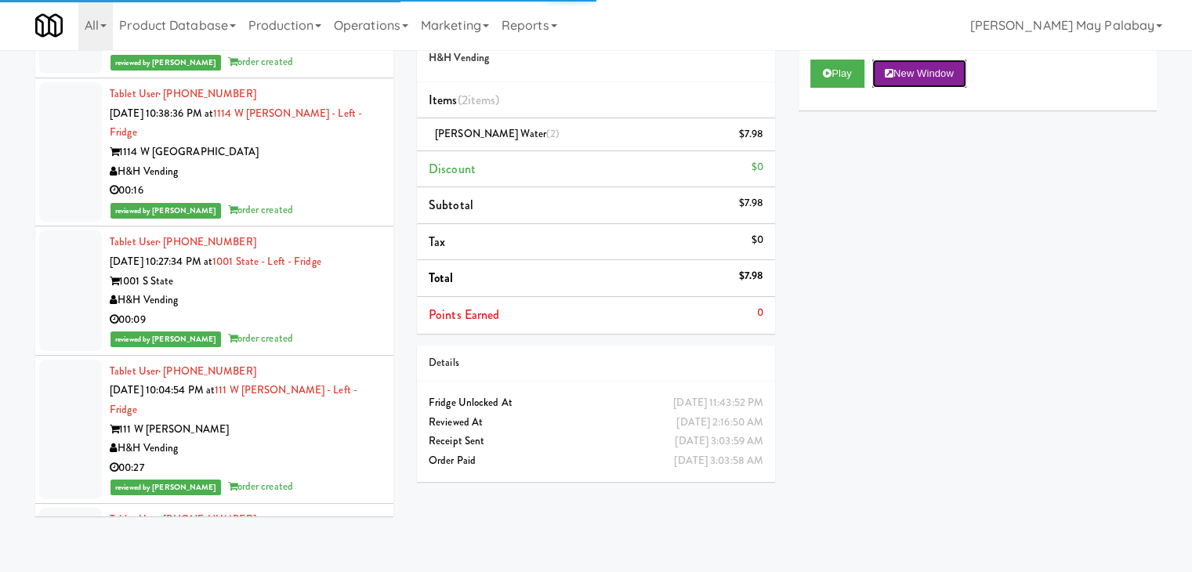
click at [918, 72] on button "New Window" at bounding box center [919, 74] width 94 height 28
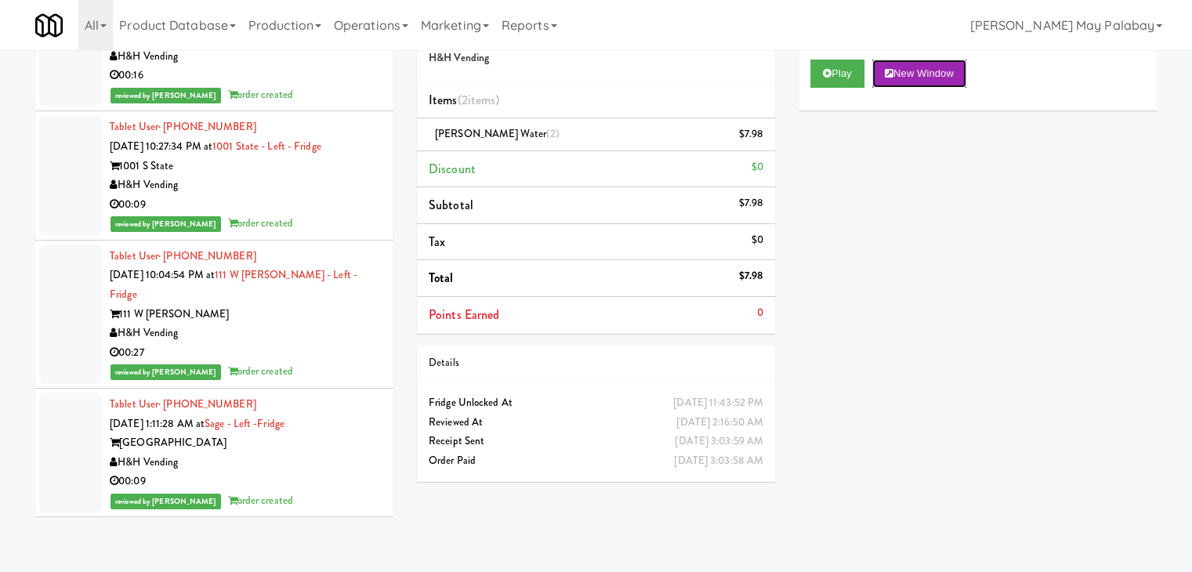
scroll to position [29425, 0]
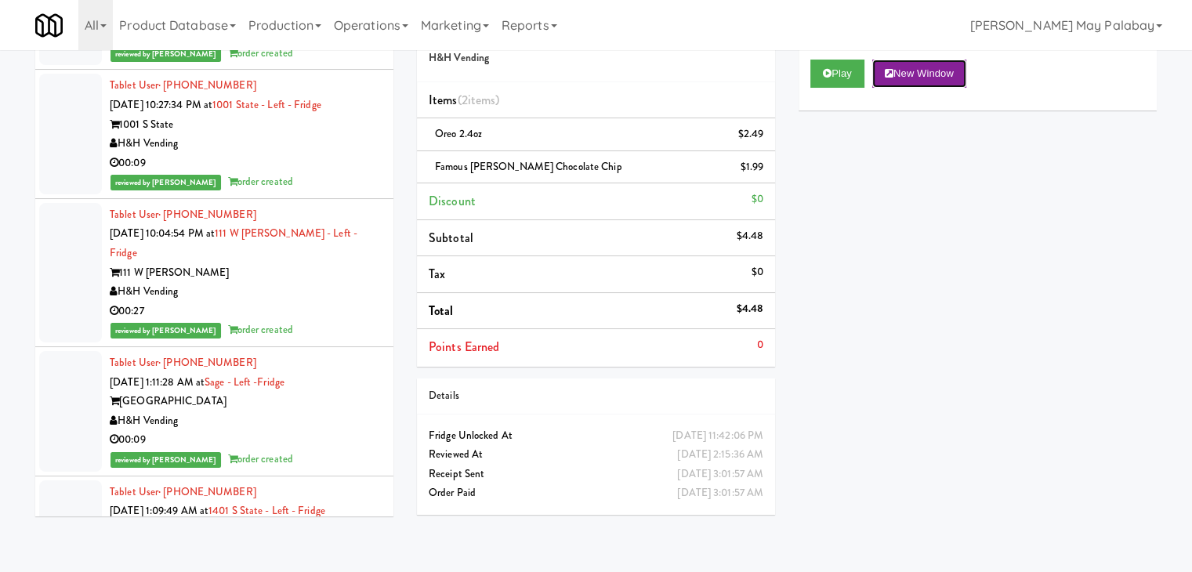
click at [927, 71] on button "New Window" at bounding box center [919, 74] width 94 height 28
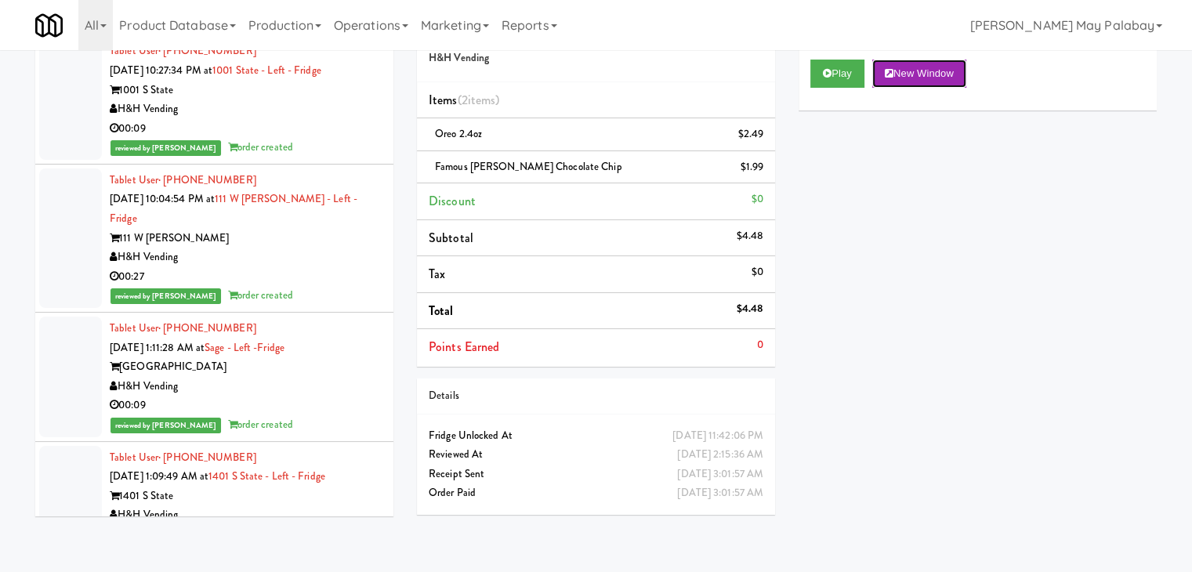
scroll to position [29582, 0]
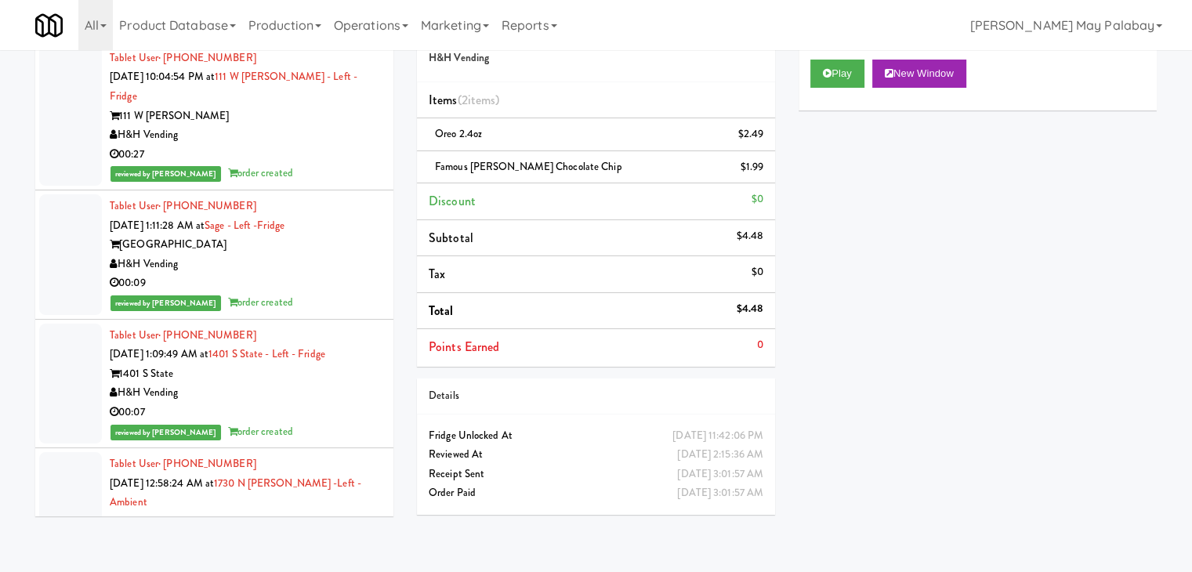
click at [931, 73] on button "New Window" at bounding box center [919, 74] width 94 height 28
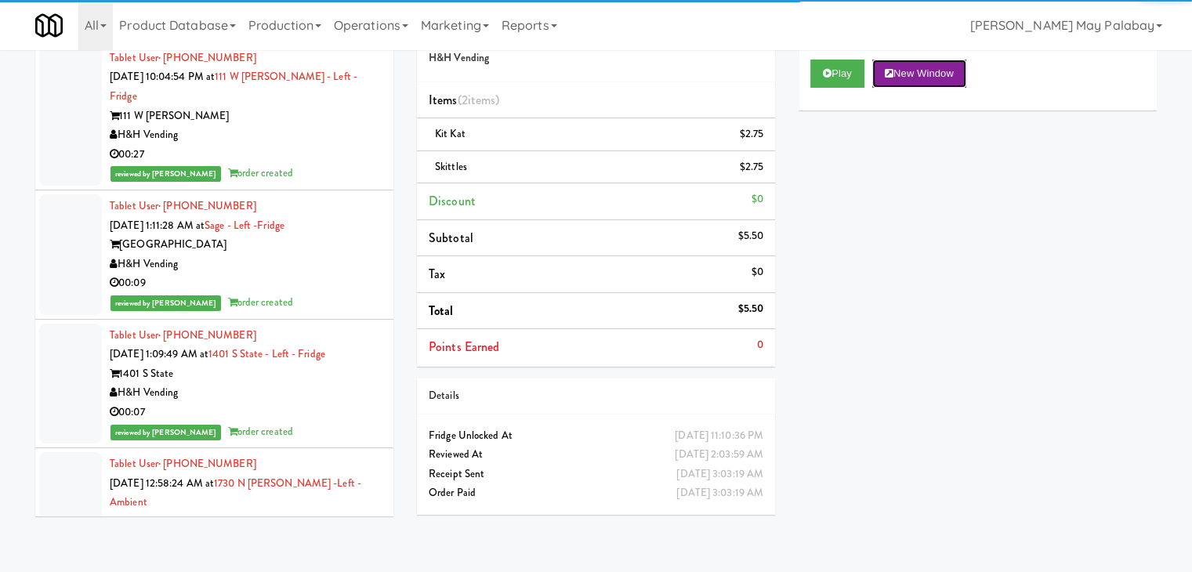
click at [928, 73] on button "New Window" at bounding box center [919, 74] width 94 height 28
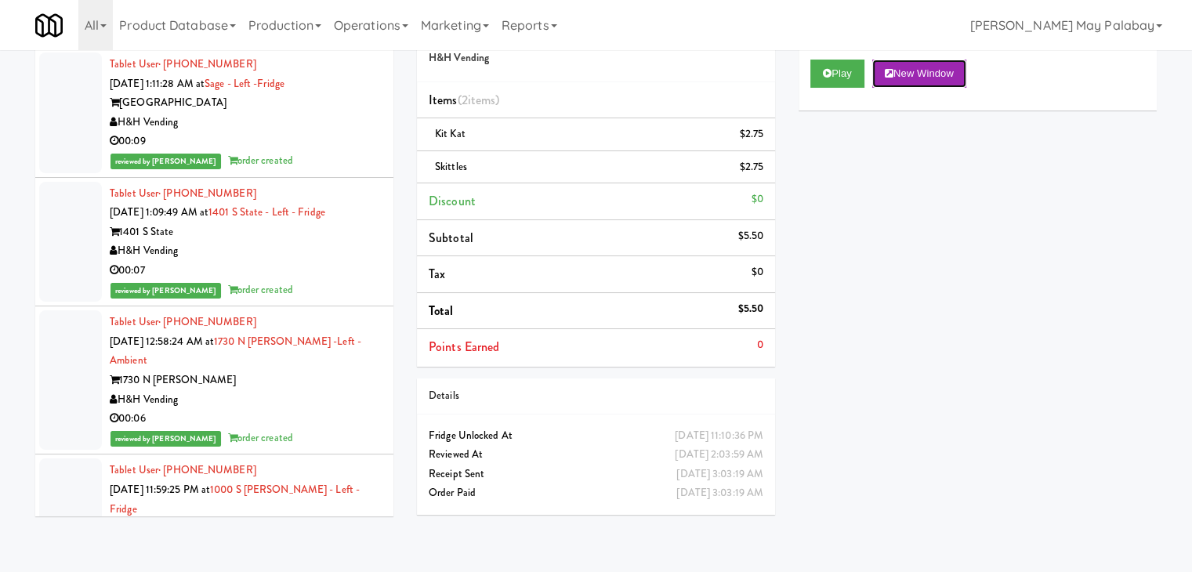
scroll to position [29739, 0]
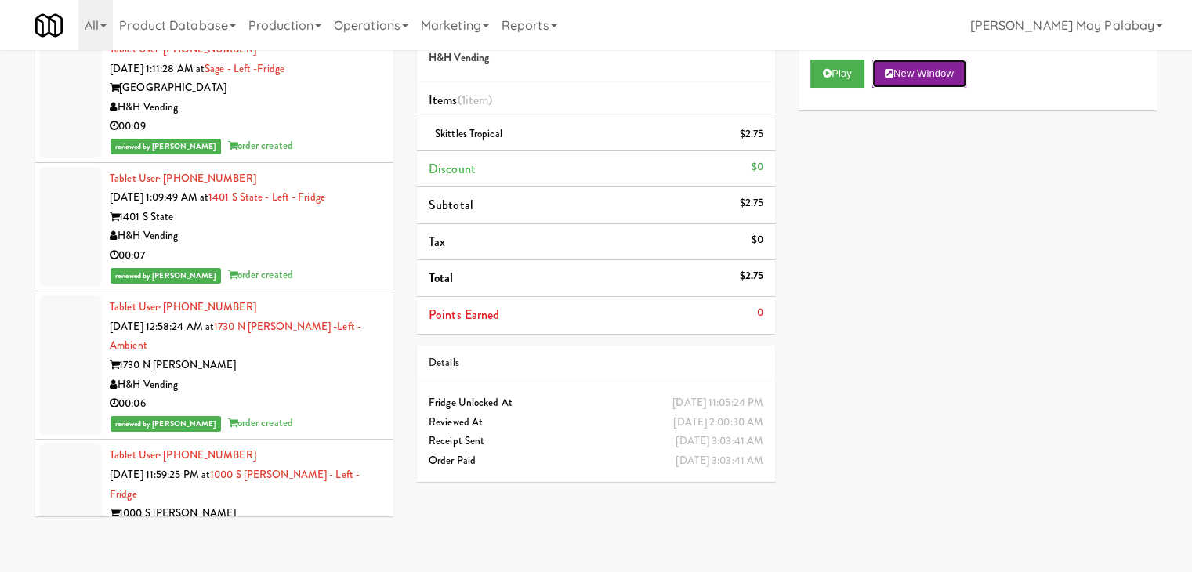
click at [919, 66] on button "New Window" at bounding box center [919, 74] width 94 height 28
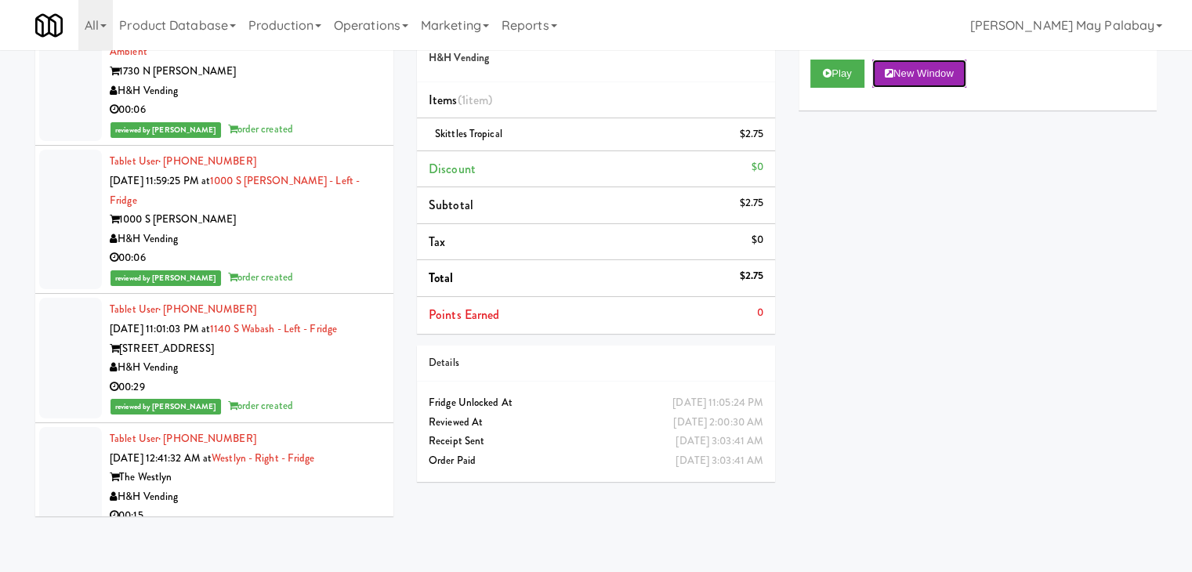
scroll to position [30052, 0]
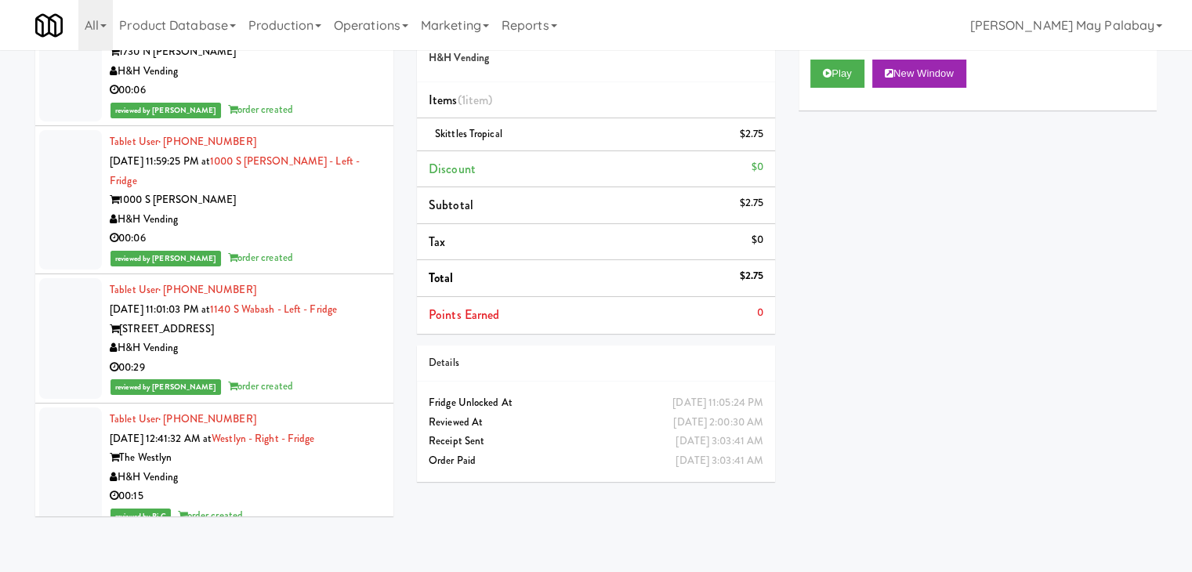
click at [948, 74] on button "New Window" at bounding box center [919, 74] width 94 height 28
click at [913, 69] on button "New Window" at bounding box center [919, 74] width 94 height 28
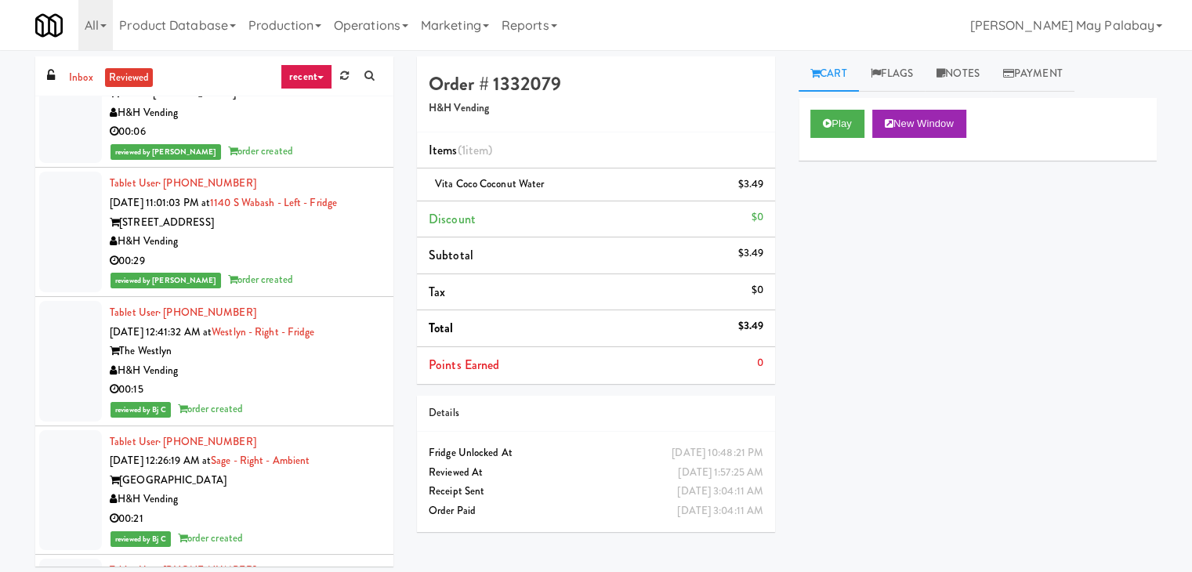
click at [941, 126] on button "New Window" at bounding box center [919, 124] width 94 height 28
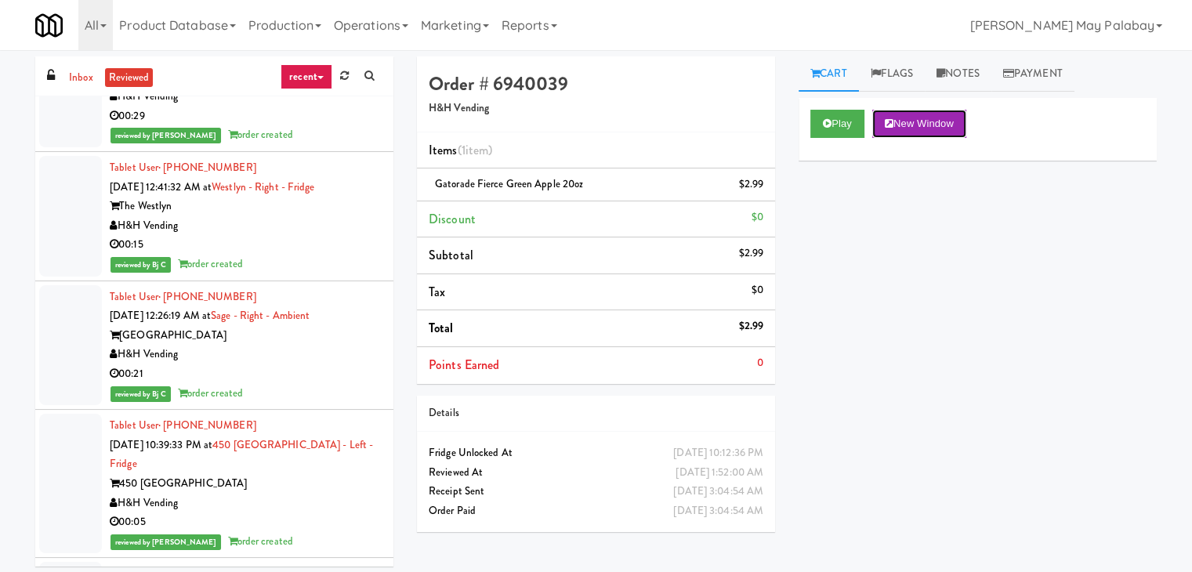
scroll to position [30366, 0]
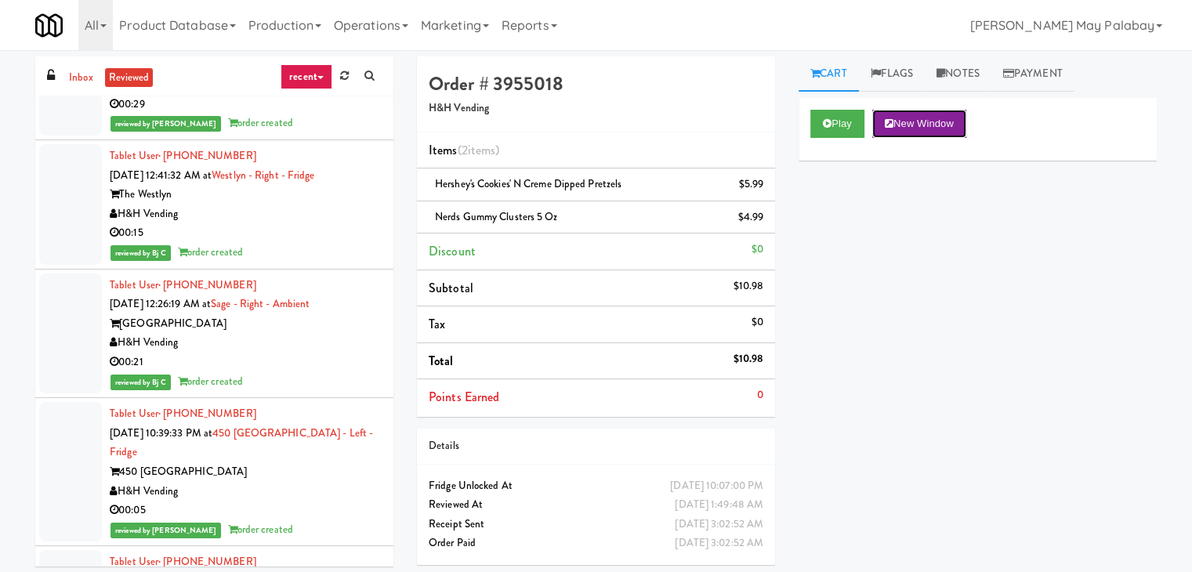
click at [956, 116] on button "New Window" at bounding box center [919, 124] width 94 height 28
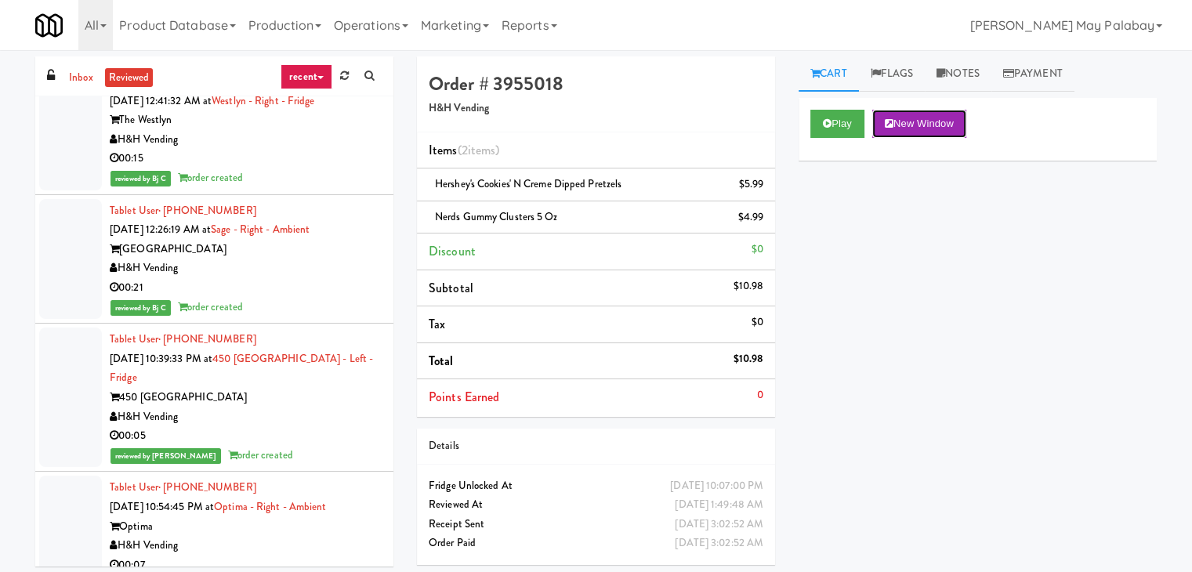
scroll to position [30444, 0]
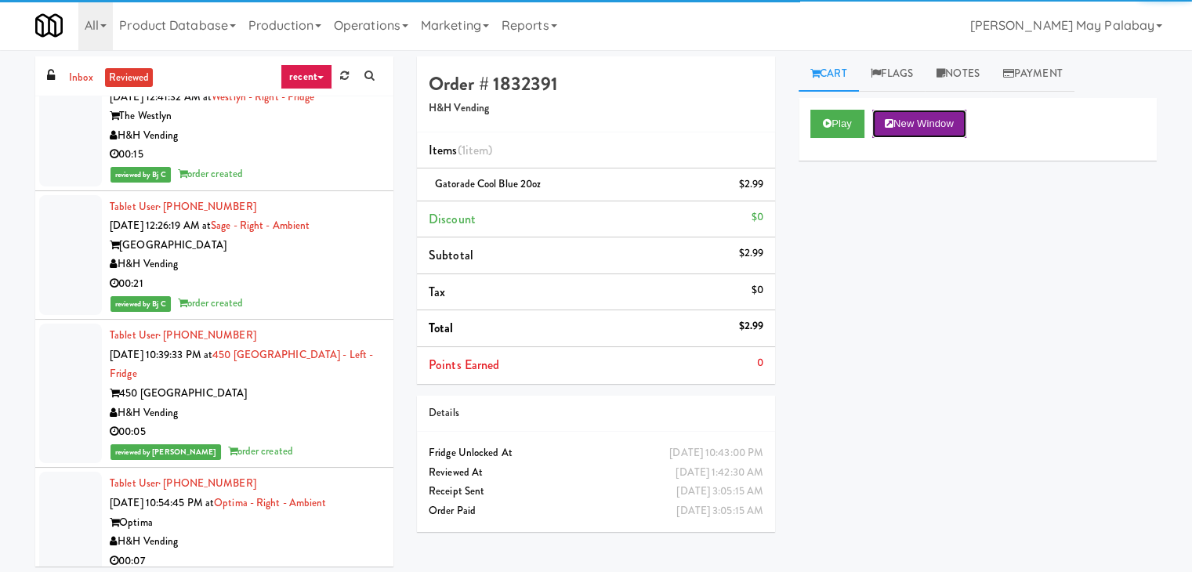
click at [922, 114] on button "New Window" at bounding box center [919, 124] width 94 height 28
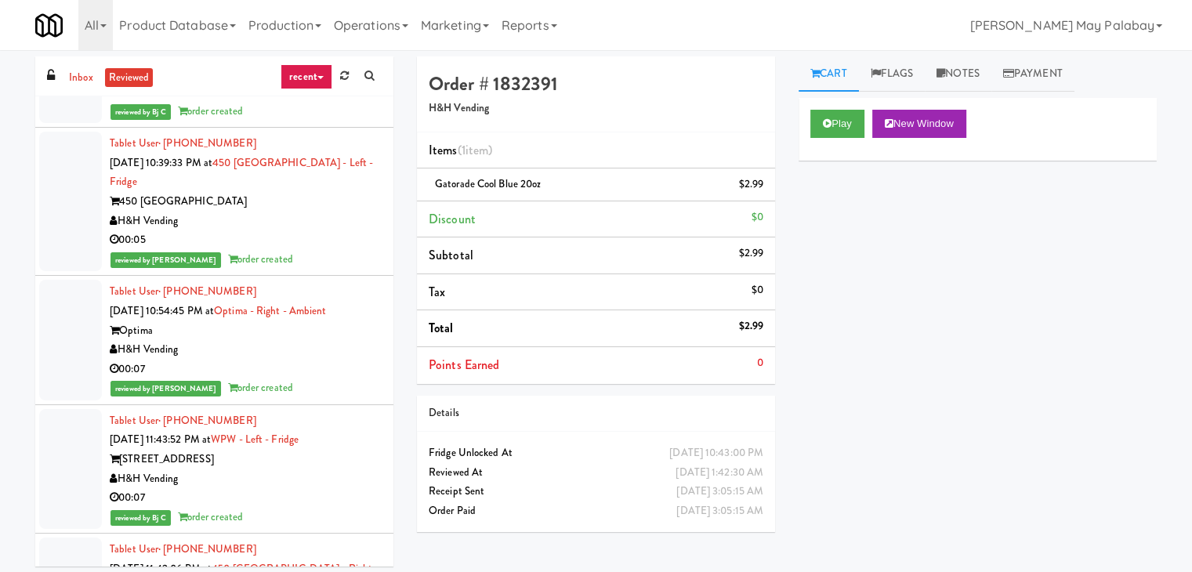
scroll to position [30758, 0]
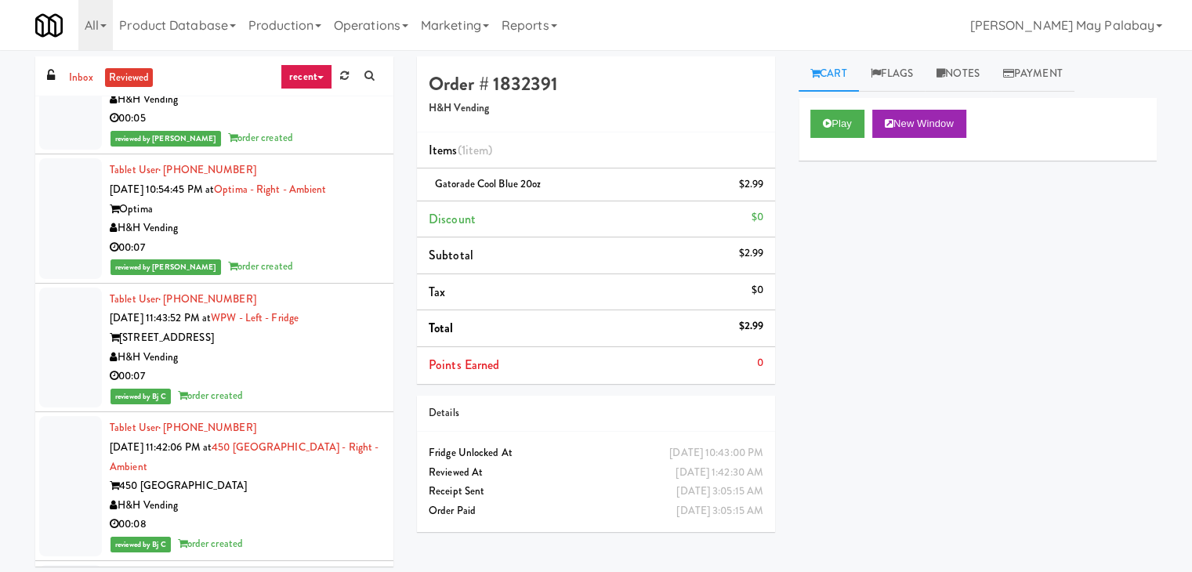
click at [966, 129] on button "New Window" at bounding box center [919, 124] width 94 height 28
click at [931, 117] on button "New Window" at bounding box center [919, 124] width 94 height 28
click at [943, 124] on button "New Window" at bounding box center [919, 124] width 94 height 28
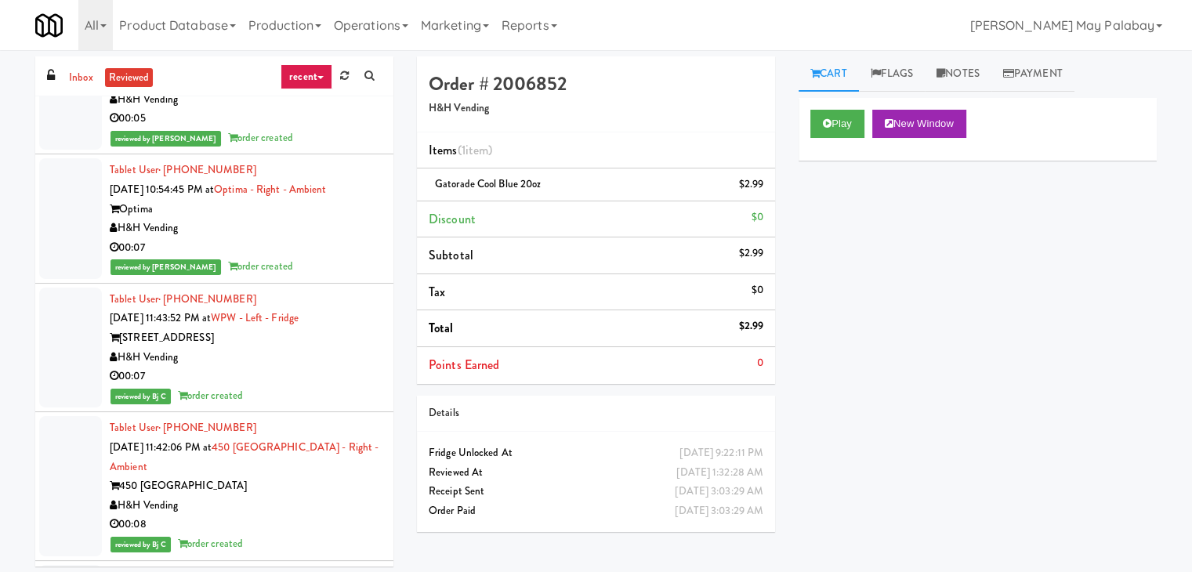
click at [930, 119] on button "New Window" at bounding box center [919, 124] width 94 height 28
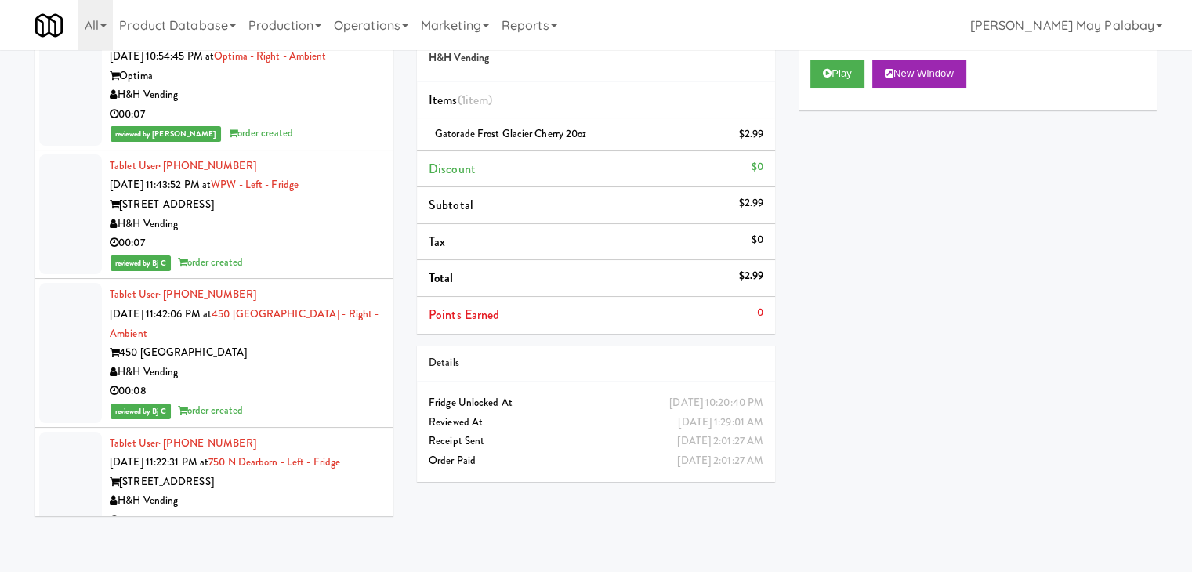
scroll to position [31071, 0]
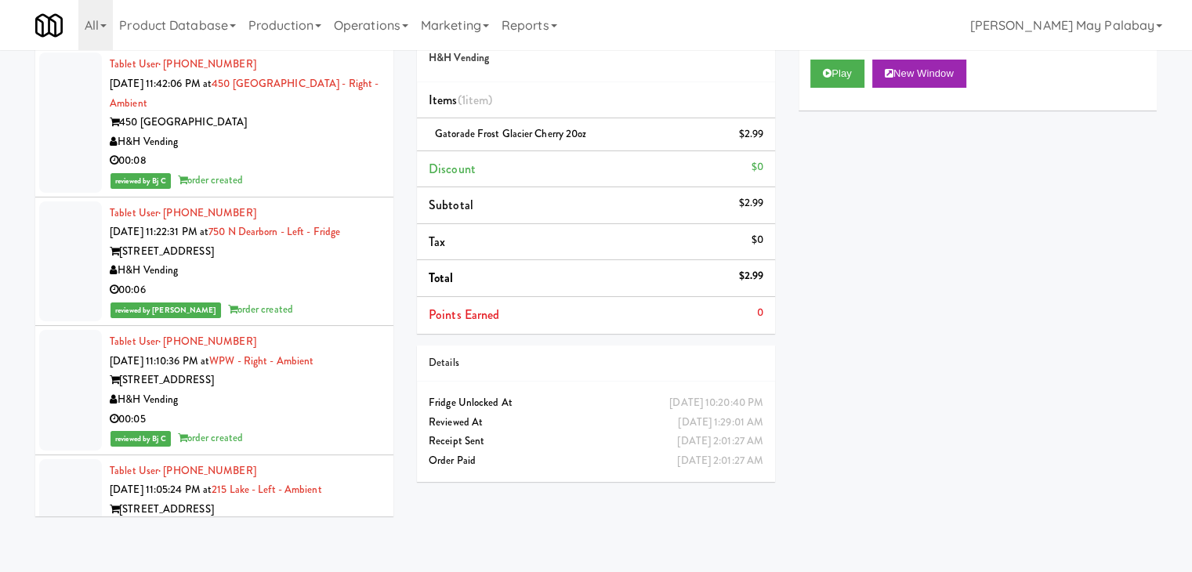
click at [926, 73] on button "New Window" at bounding box center [919, 74] width 94 height 28
click at [905, 73] on button "New Window" at bounding box center [919, 74] width 94 height 28
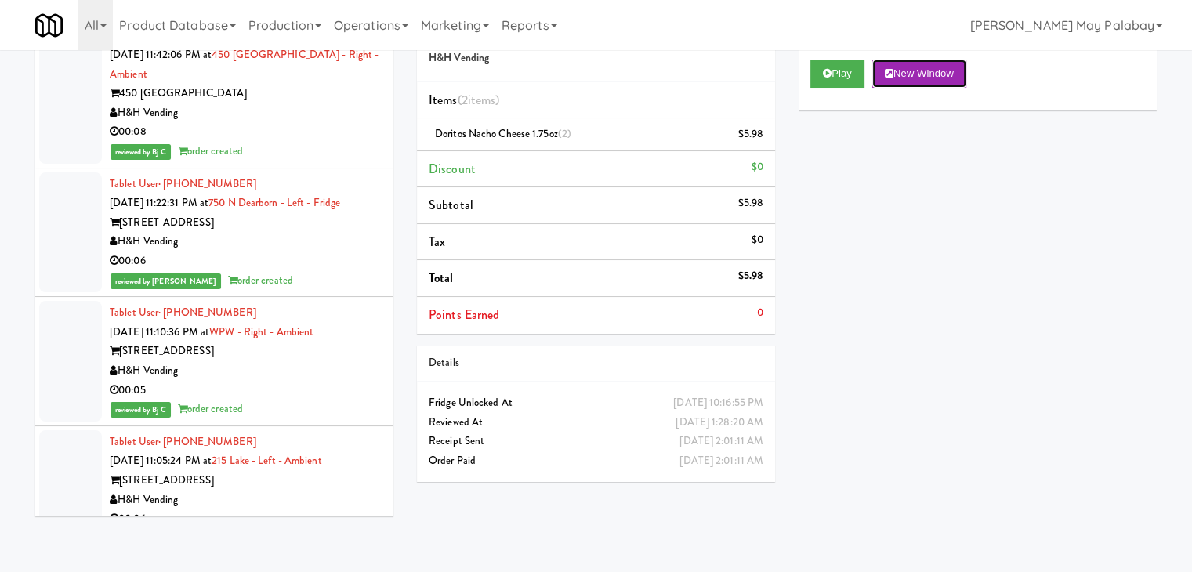
scroll to position [31149, 0]
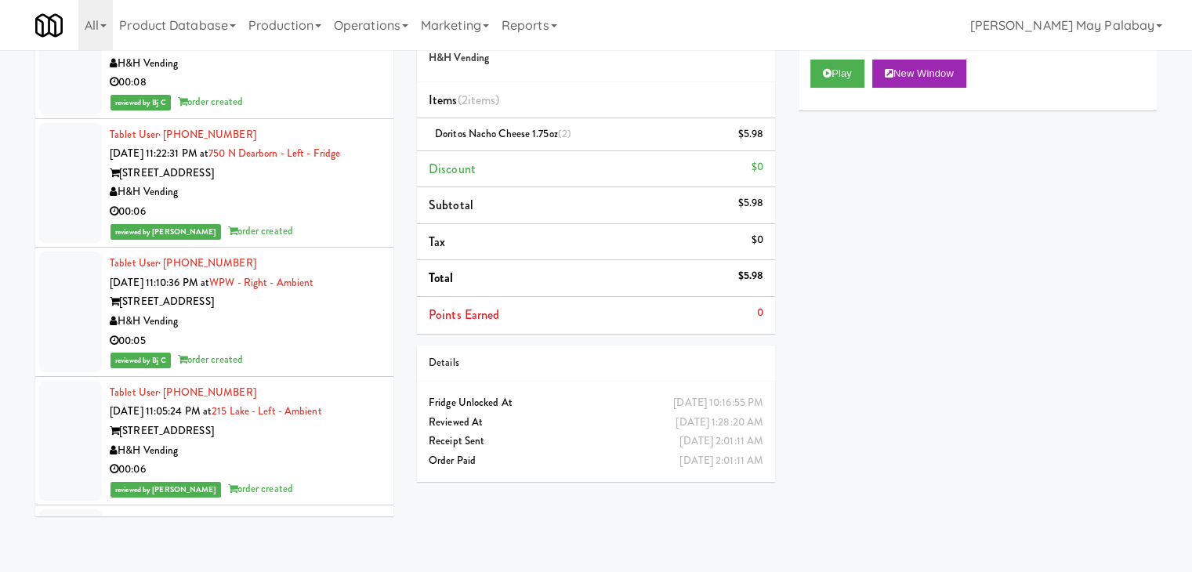
click at [918, 79] on button "New Window" at bounding box center [919, 74] width 94 height 28
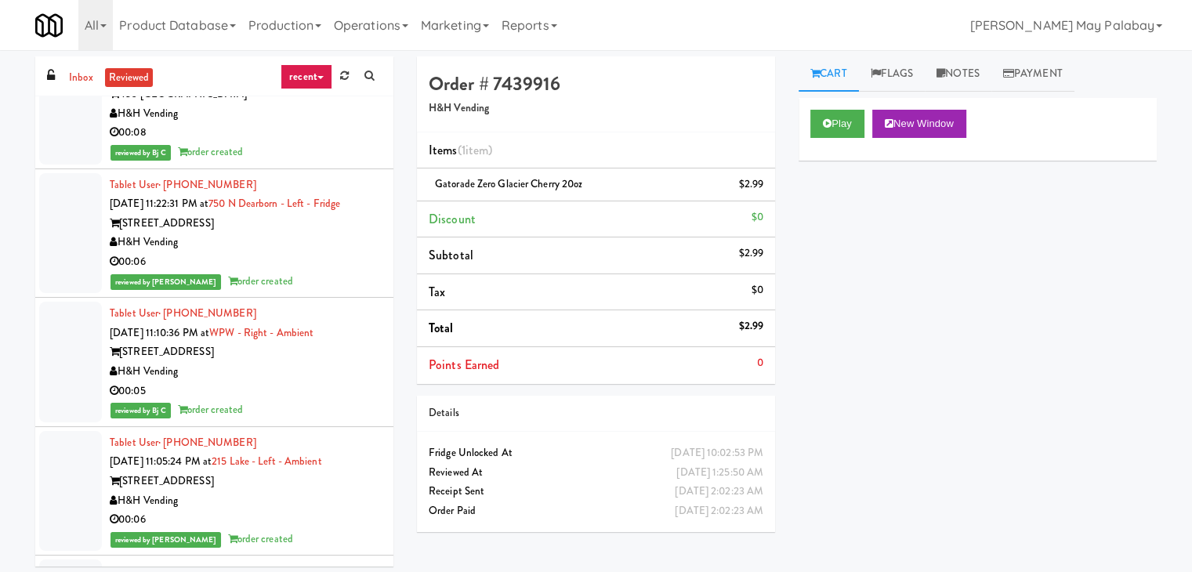
click at [916, 124] on button "New Window" at bounding box center [919, 124] width 94 height 28
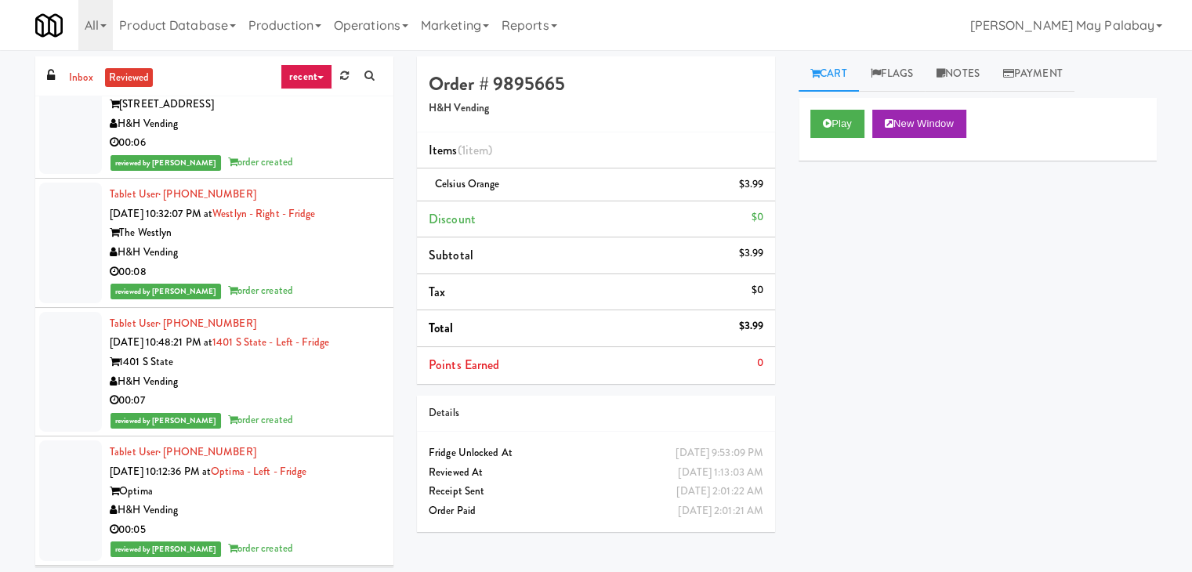
scroll to position [31541, 0]
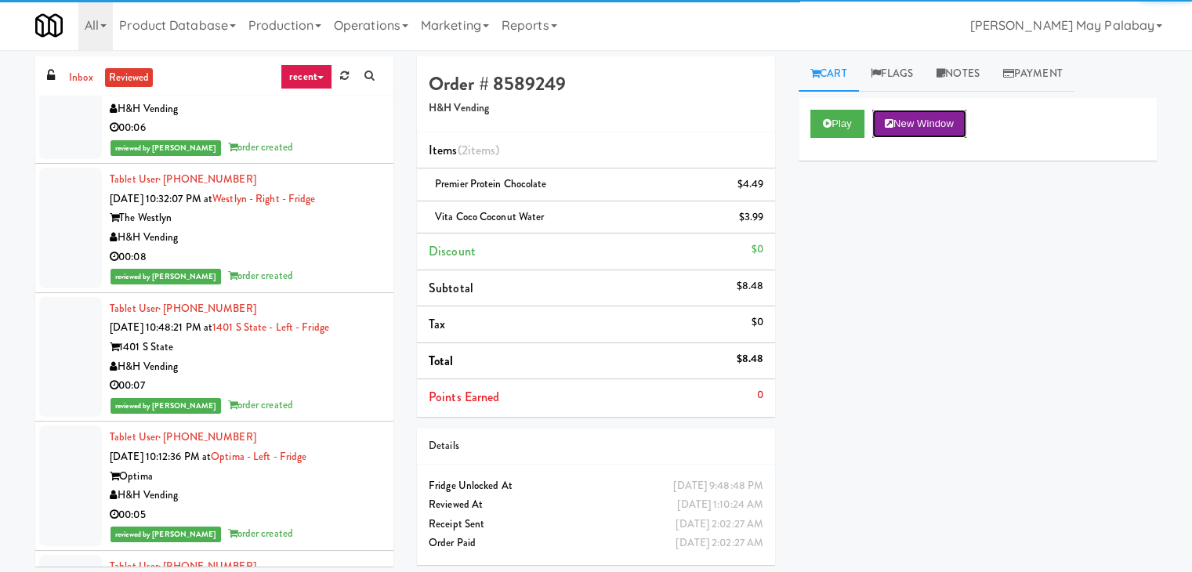
click at [941, 112] on button "New Window" at bounding box center [919, 124] width 94 height 28
